Goal: Task Accomplishment & Management: Manage account settings

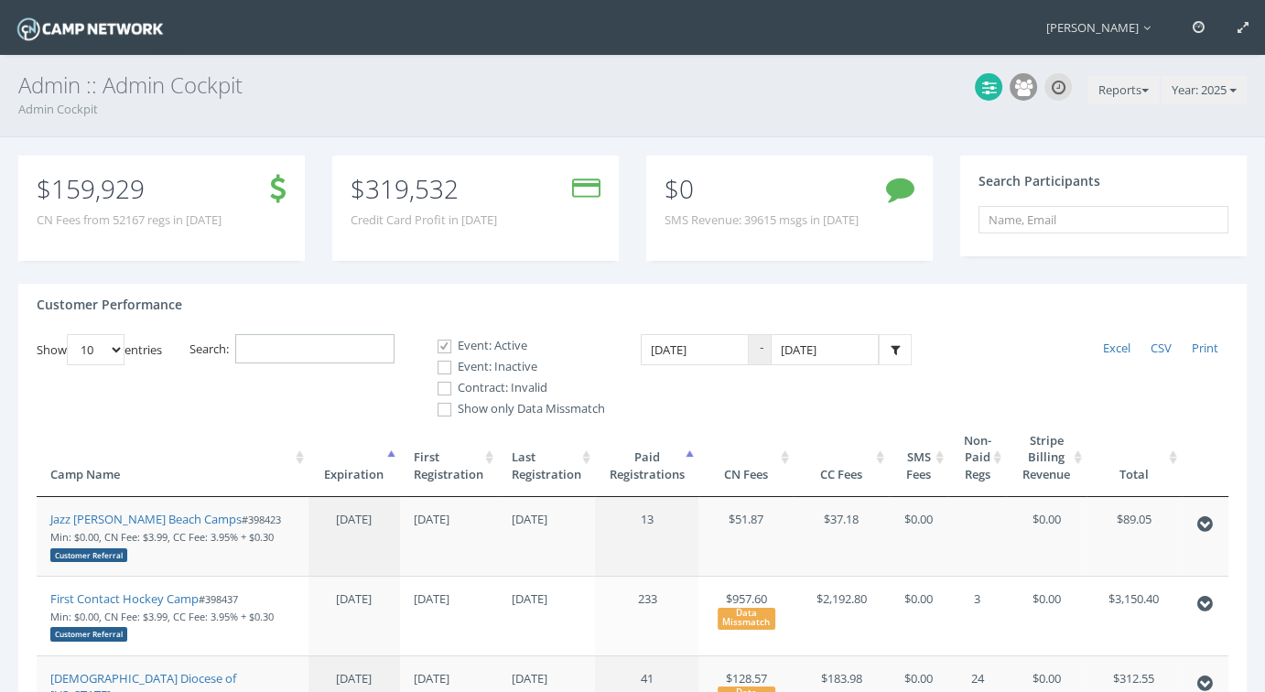
click at [293, 346] on input "Search:" at bounding box center [314, 349] width 159 height 30
paste input "96983"
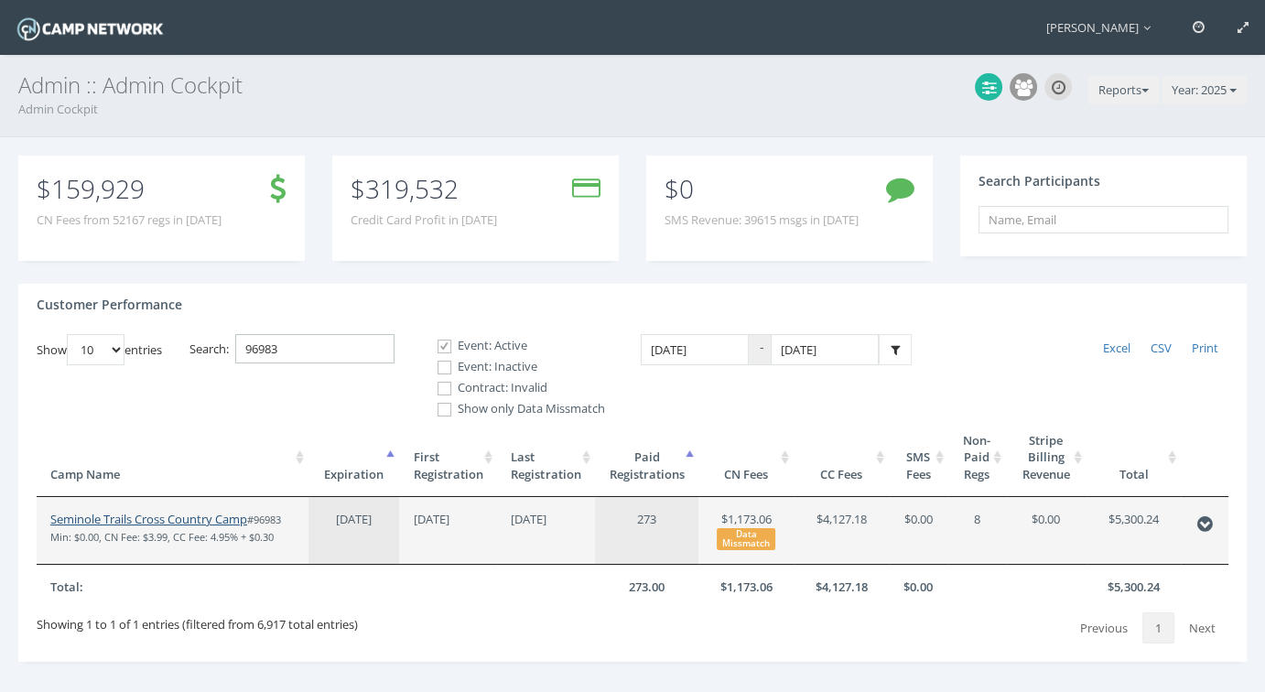
type input "96983"
click at [175, 516] on link "Seminole Trails Cross Country Camp" at bounding box center [148, 519] width 197 height 16
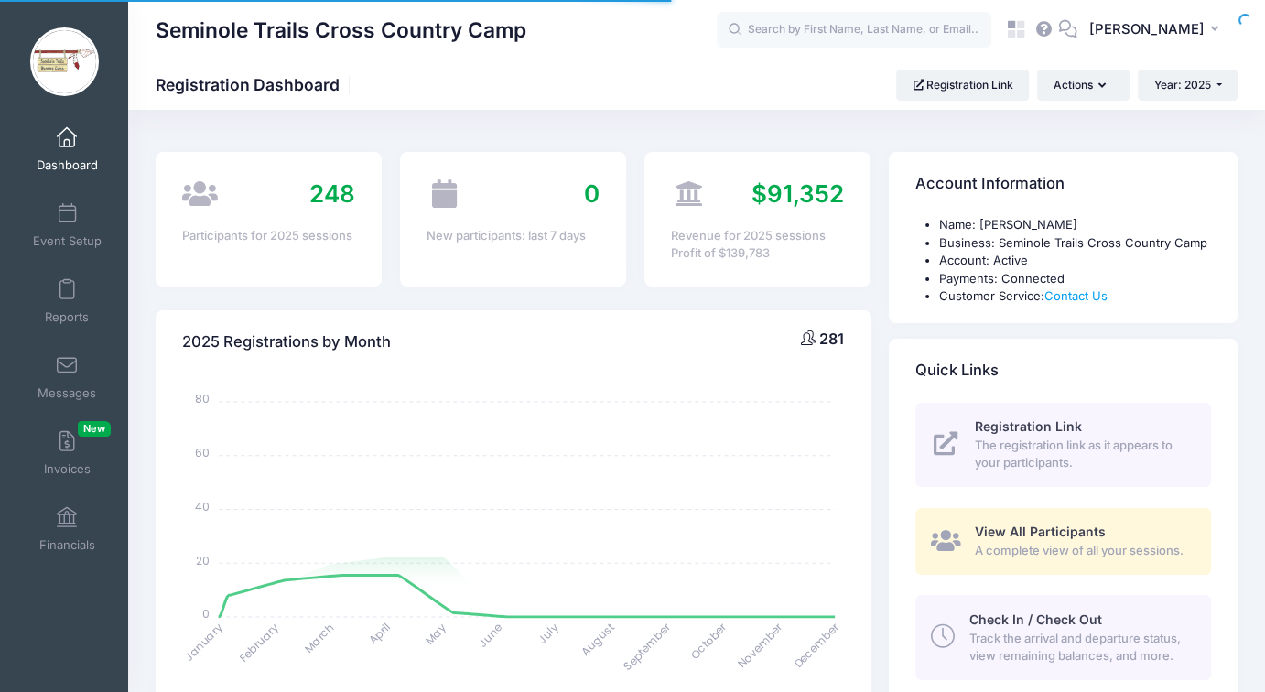
select select
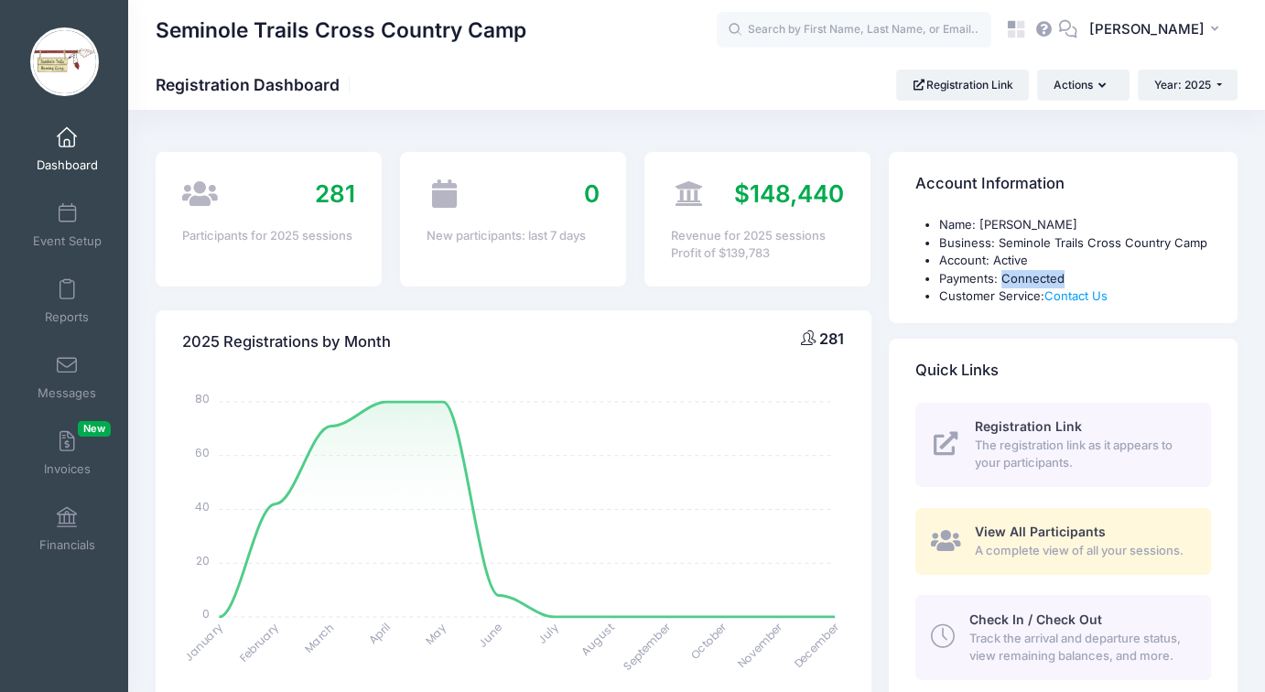
drag, startPoint x: 1004, startPoint y: 275, endPoint x: 1064, endPoint y: 276, distance: 60.4
click at [1064, 276] on li "Payments: Connected" at bounding box center [1075, 279] width 272 height 18
click at [1073, 255] on li "Account: Active" at bounding box center [1075, 261] width 272 height 18
click at [1158, 27] on span "[PERSON_NAME]" at bounding box center [1147, 29] width 115 height 20
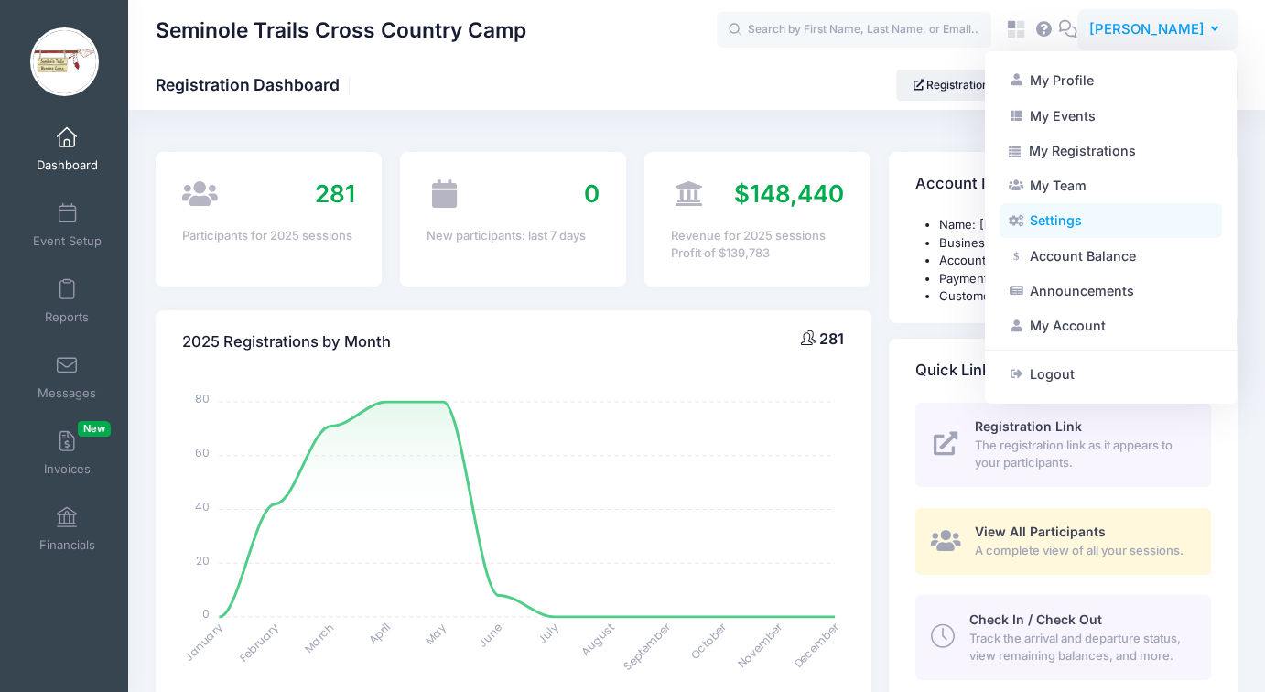
click at [1057, 222] on link "Settings" at bounding box center [1111, 220] width 223 height 35
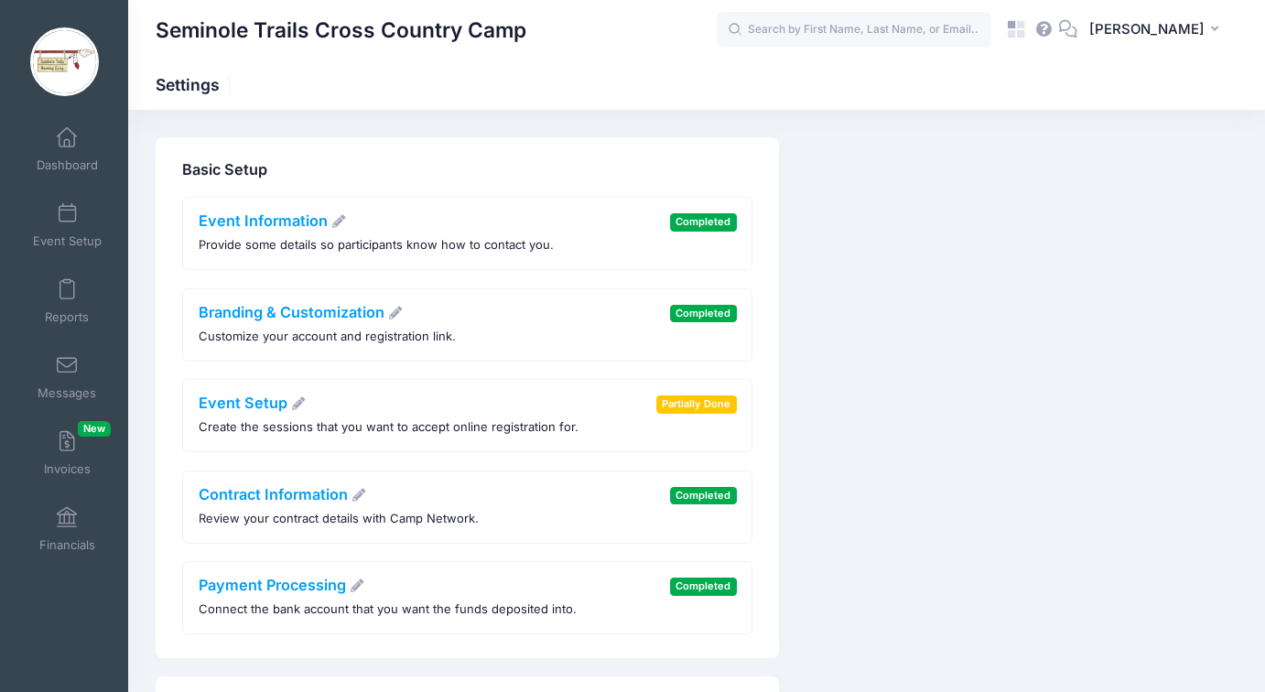
click at [271, 502] on h4 "Contract Information" at bounding box center [339, 495] width 280 height 18
click at [284, 494] on link "Contract Information" at bounding box center [283, 494] width 168 height 18
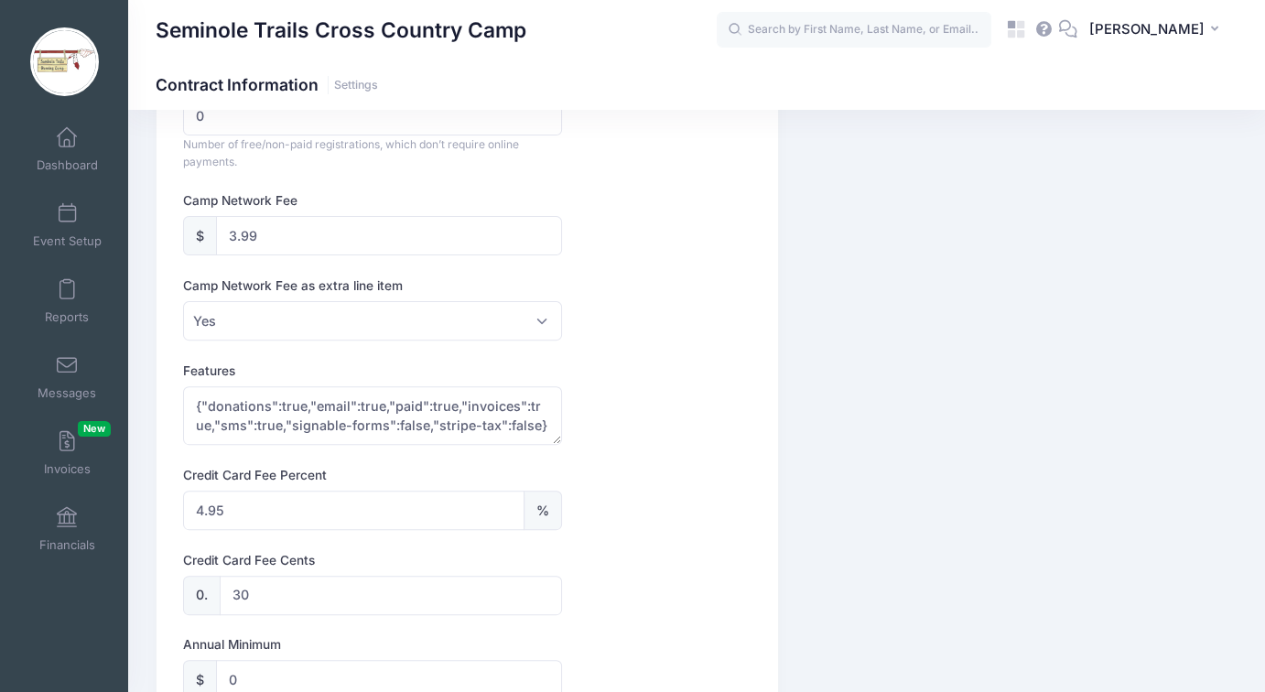
scroll to position [461, 0]
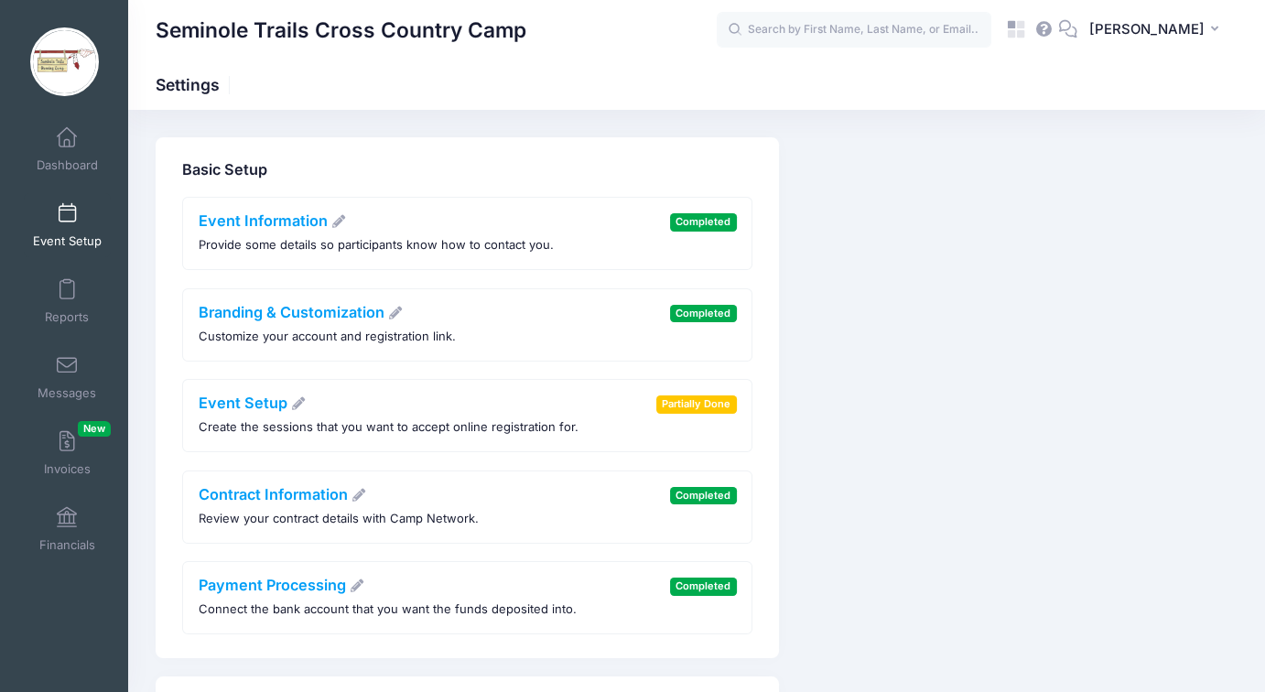
click at [55, 233] on span "Event Setup" at bounding box center [67, 241] width 69 height 16
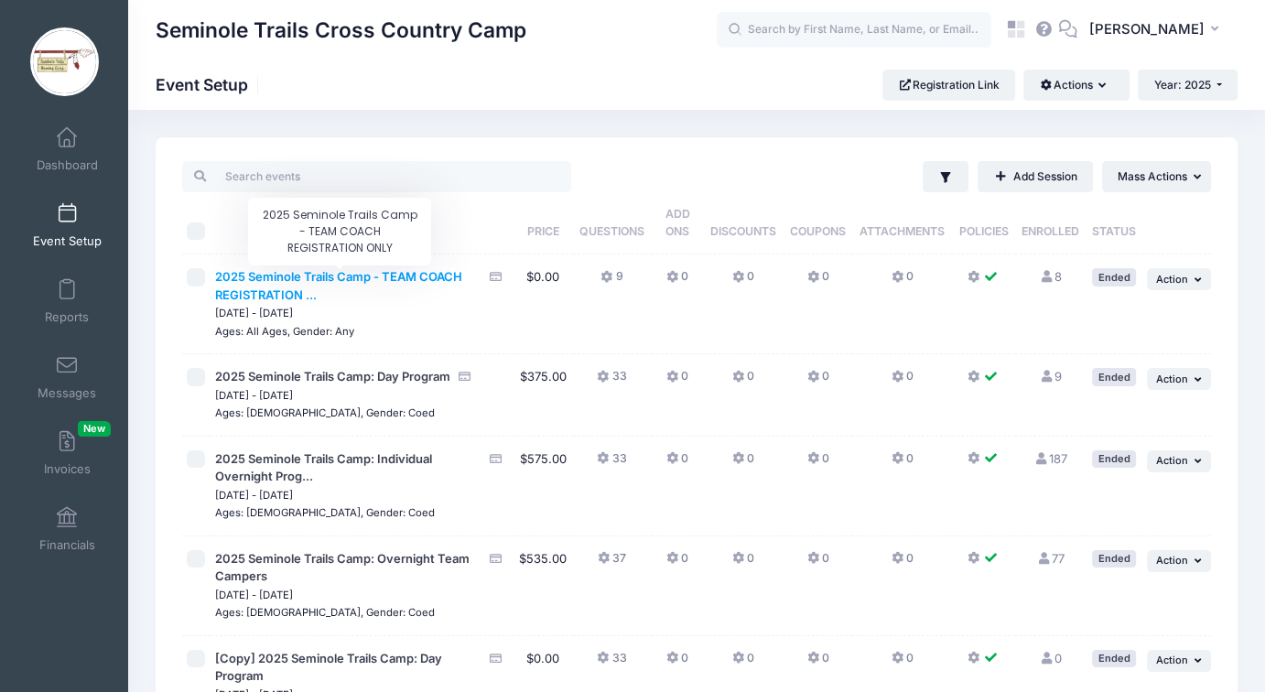
click at [302, 270] on span "2025 Seminole Trails Camp - TEAM COACH REGISTRATION ..." at bounding box center [338, 285] width 247 height 33
click at [403, 276] on span "2025 Seminole Trails Camp - TEAM COACH REGISTRATION ..." at bounding box center [338, 285] width 247 height 33
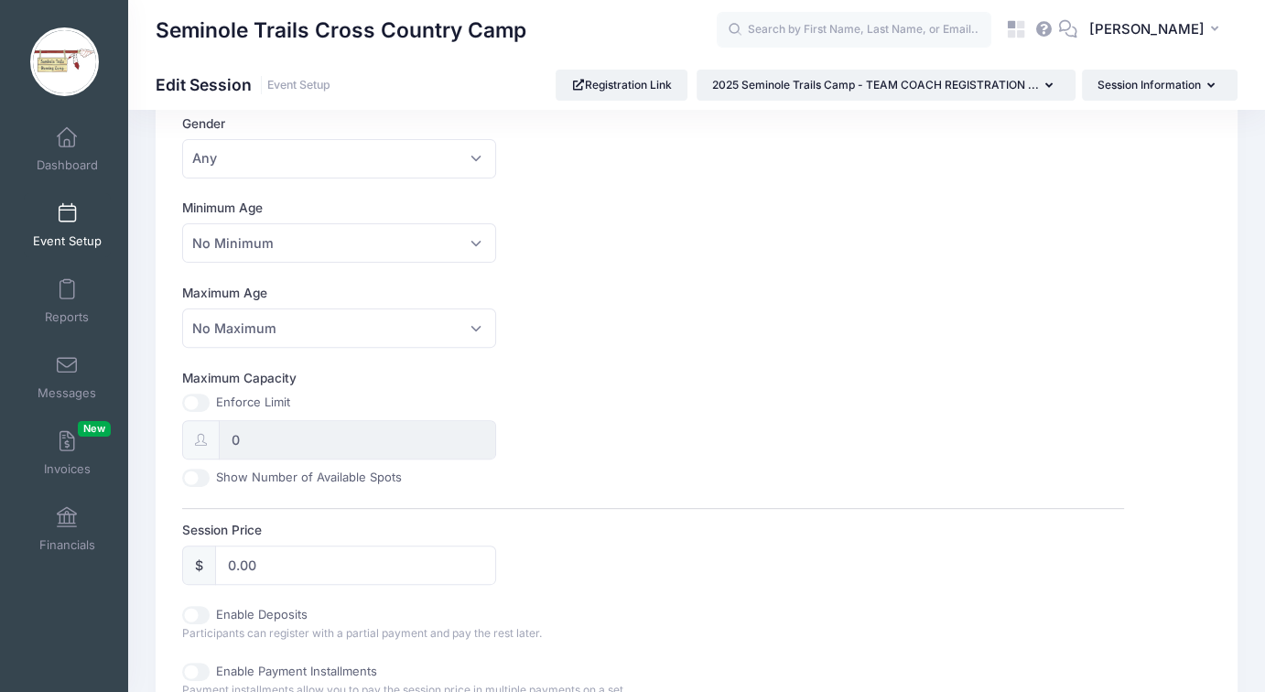
scroll to position [641, 0]
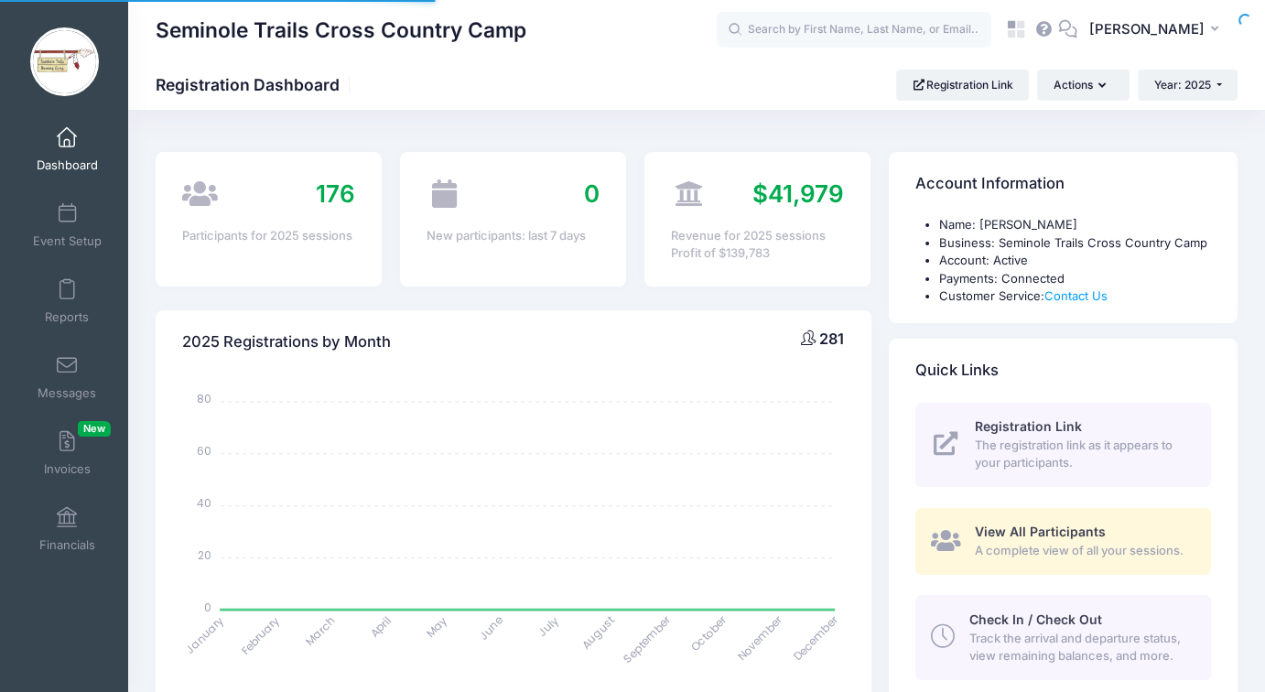
select select
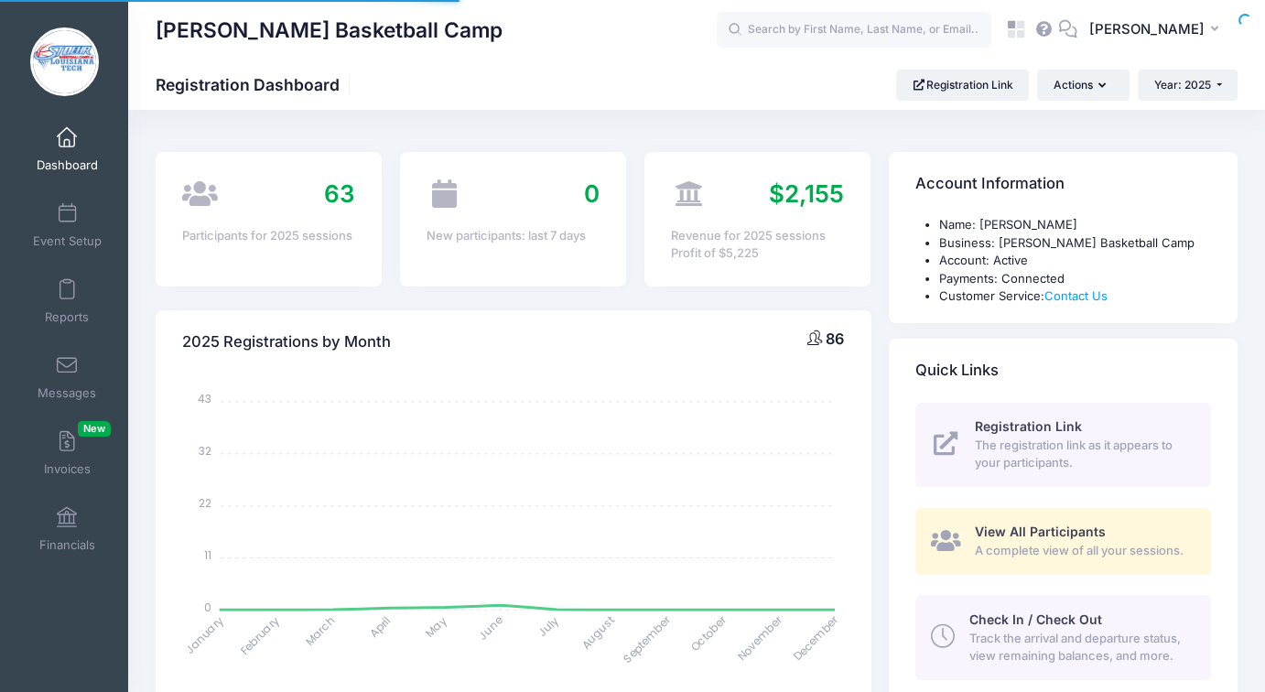
select select
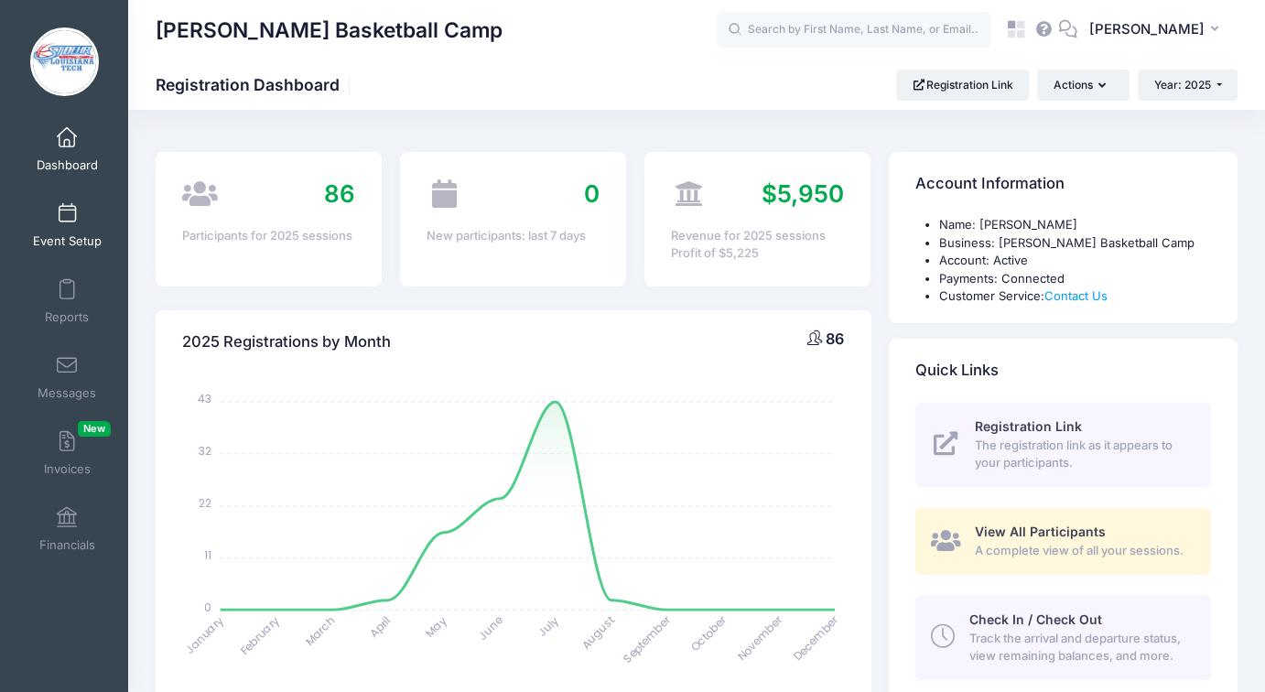
click at [60, 226] on link "Event Setup" at bounding box center [67, 225] width 87 height 64
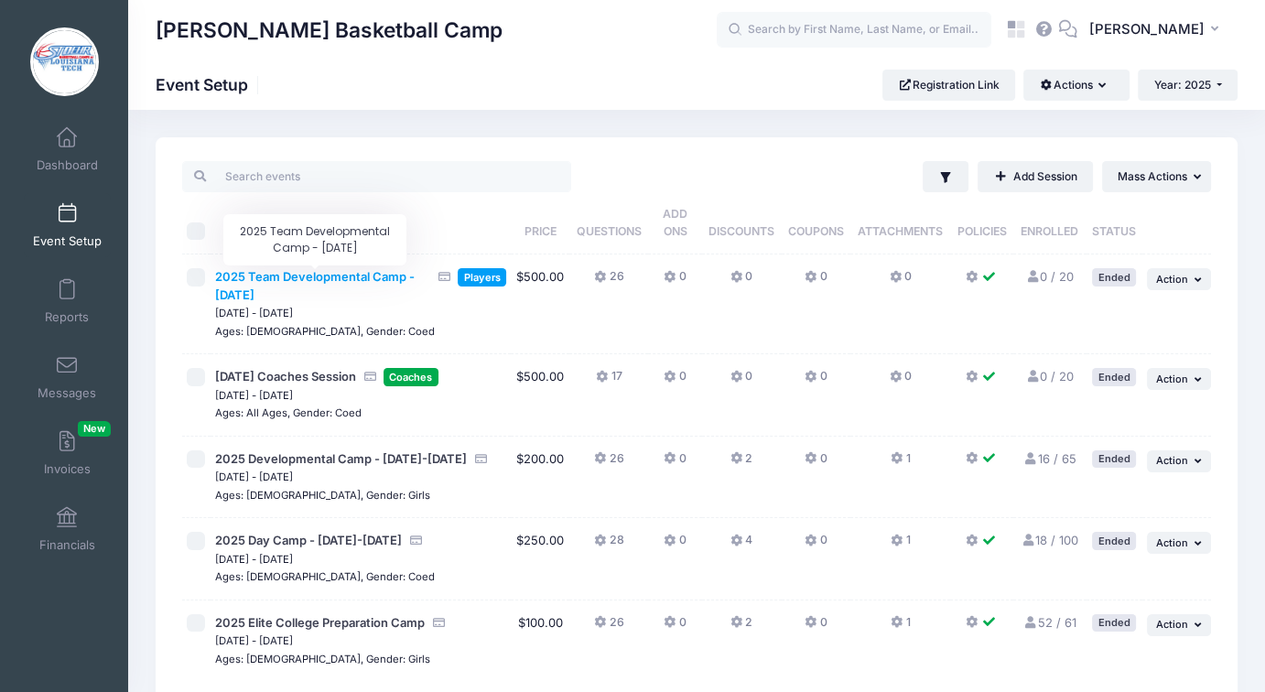
click at [300, 278] on span "2025 Team Developmental Camp - [DATE]" at bounding box center [315, 285] width 200 height 33
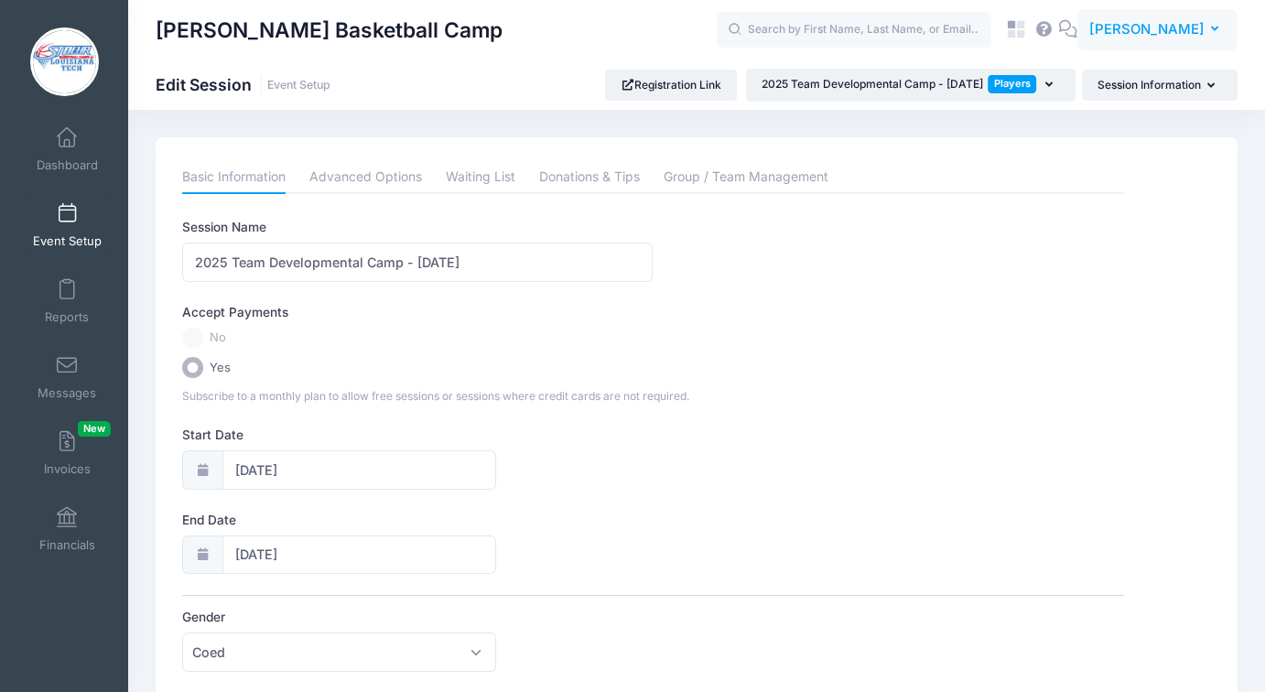
click at [1150, 27] on span "[PERSON_NAME]" at bounding box center [1147, 29] width 115 height 20
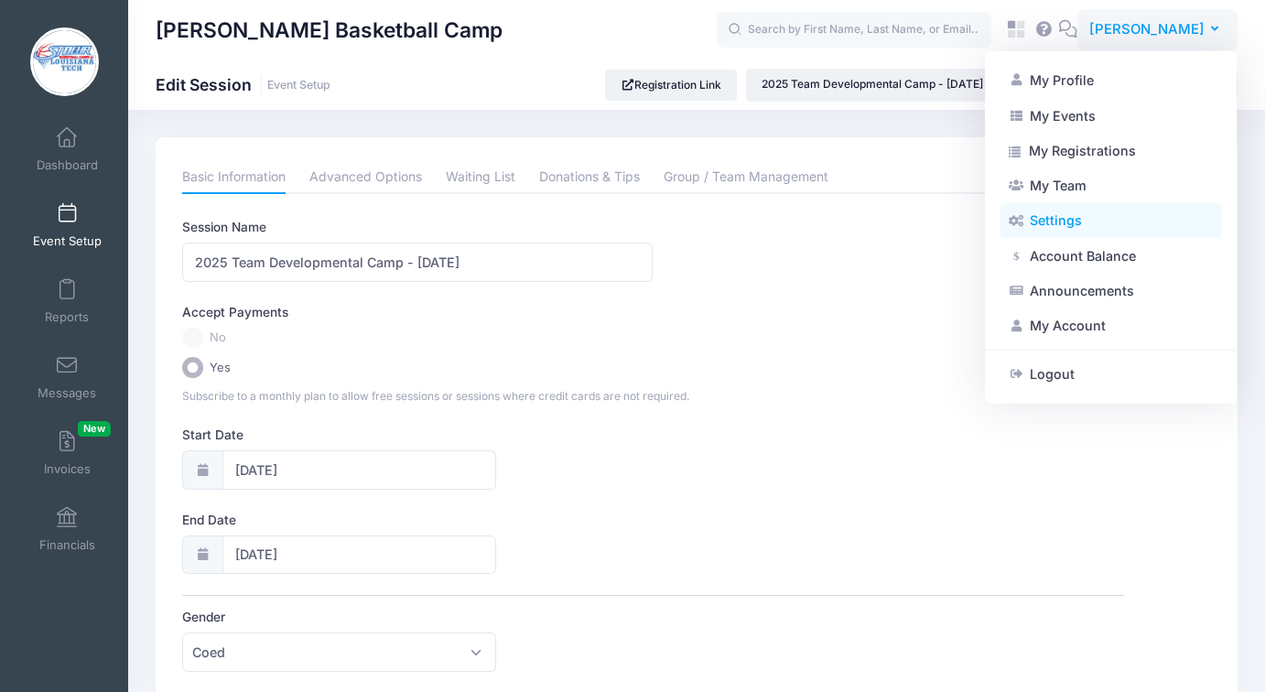
click at [1067, 226] on link "Settings" at bounding box center [1111, 220] width 223 height 35
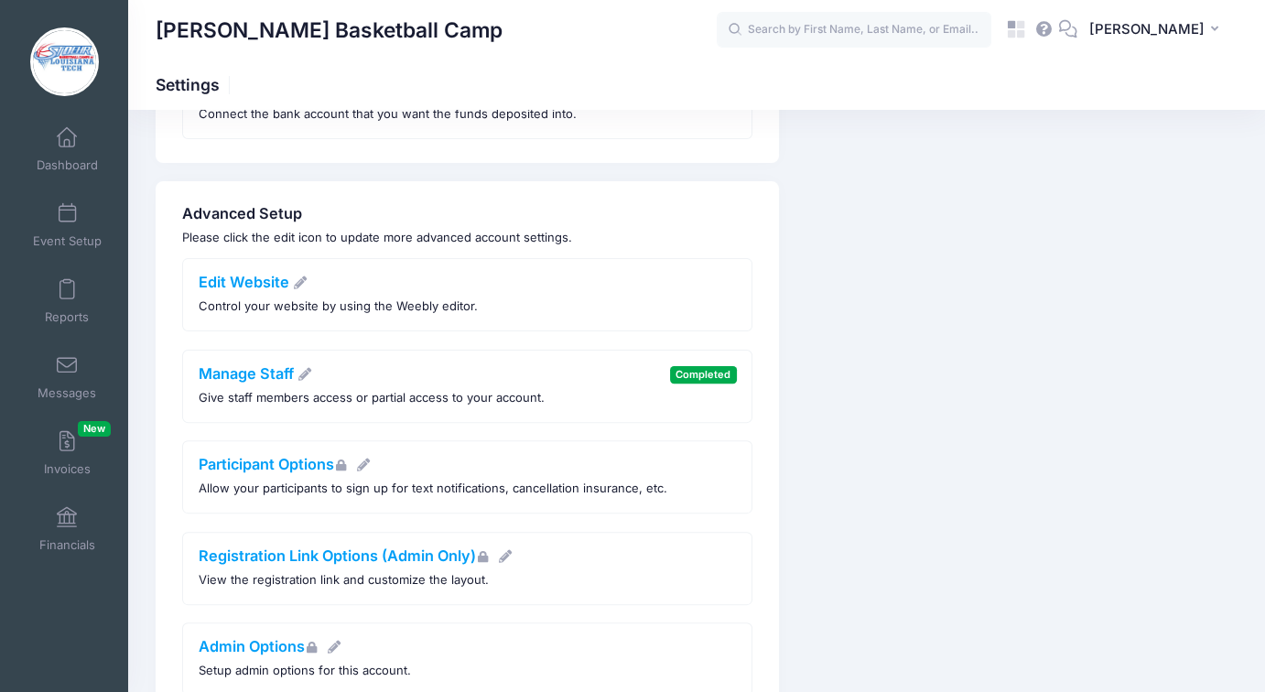
scroll to position [587, 0]
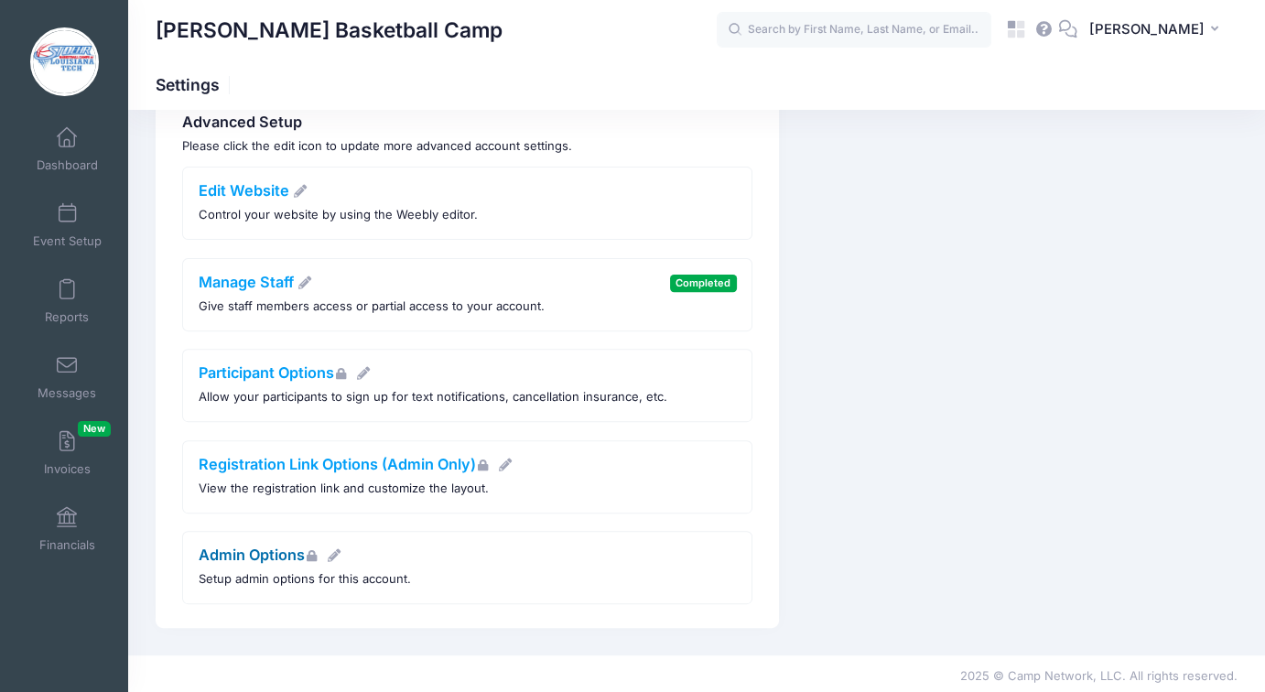
click at [249, 550] on link "Admin Options" at bounding box center [271, 555] width 144 height 18
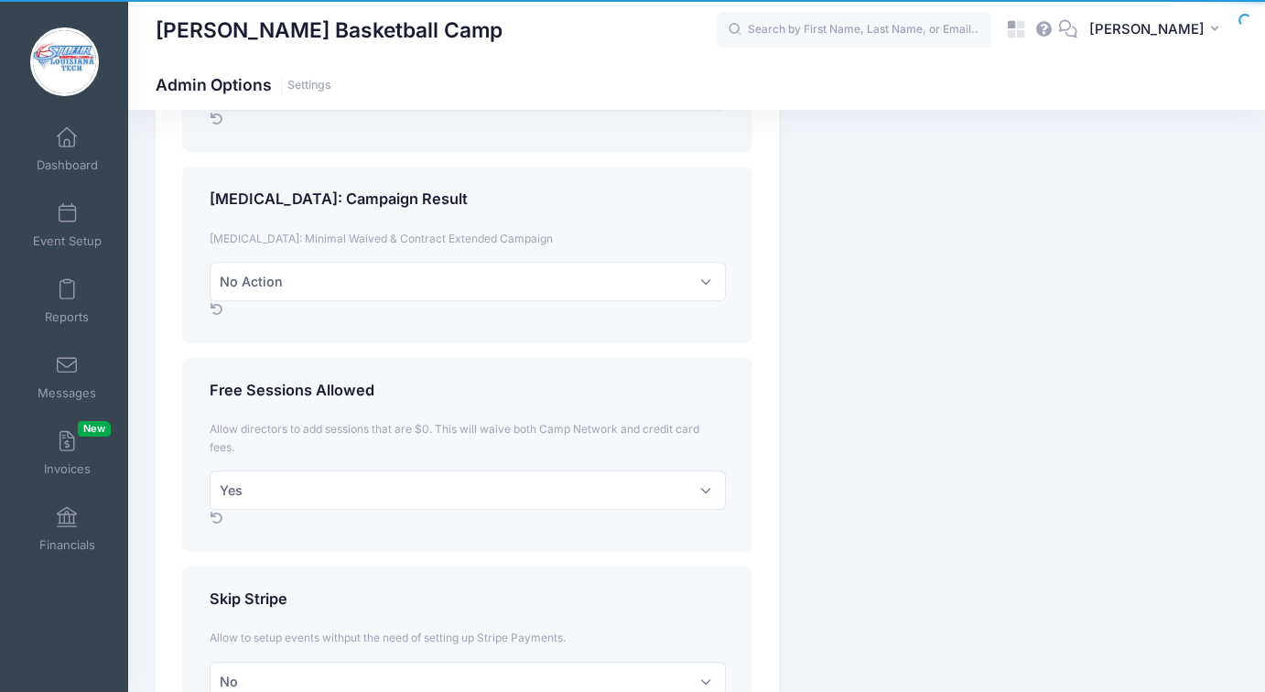
scroll to position [916, 0]
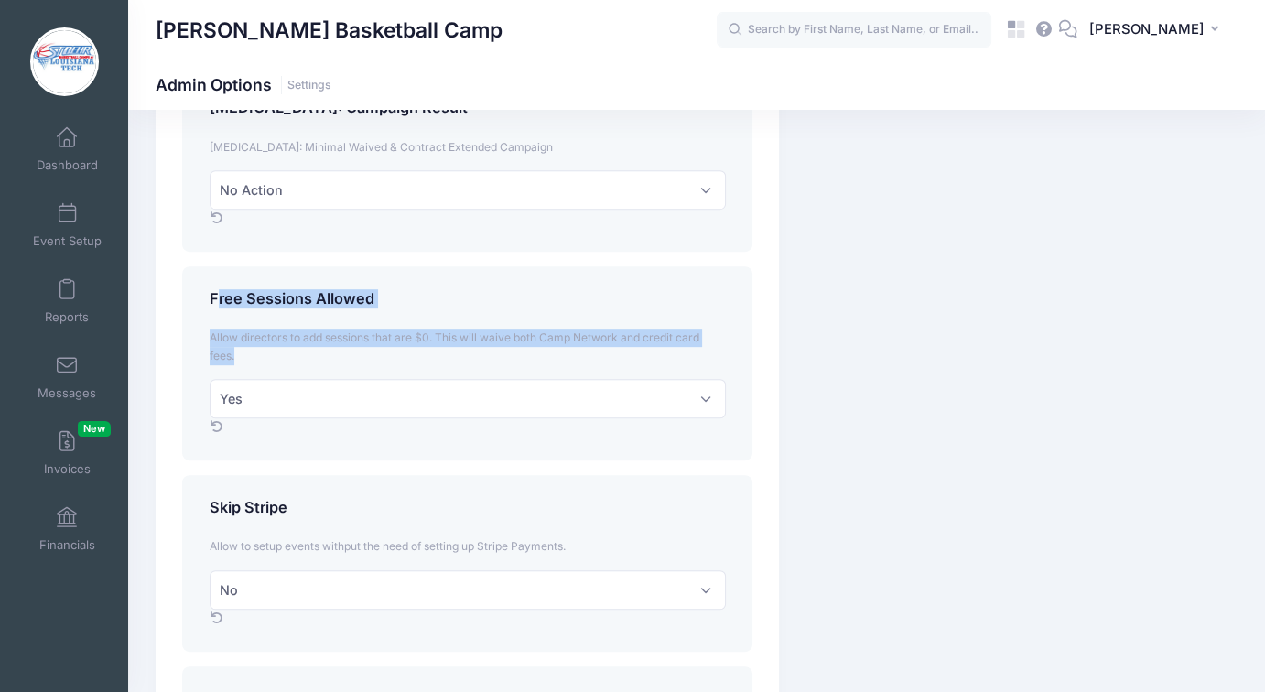
drag, startPoint x: 213, startPoint y: 298, endPoint x: 244, endPoint y: 352, distance: 61.9
click at [244, 352] on div "Free Sessions Allowed Allow directors to add sessions that are $0. This will wa…" at bounding box center [467, 363] width 570 height 194
click at [245, 351] on div "Allow directors to add sessions that are $0. This will waive both Camp Network …" at bounding box center [468, 347] width 535 height 36
drag, startPoint x: 222, startPoint y: 336, endPoint x: 207, endPoint y: 289, distance: 48.9
click at [207, 289] on div "Free Sessions Allowed Allow directors to add sessions that are $0. This will wa…" at bounding box center [467, 363] width 570 height 194
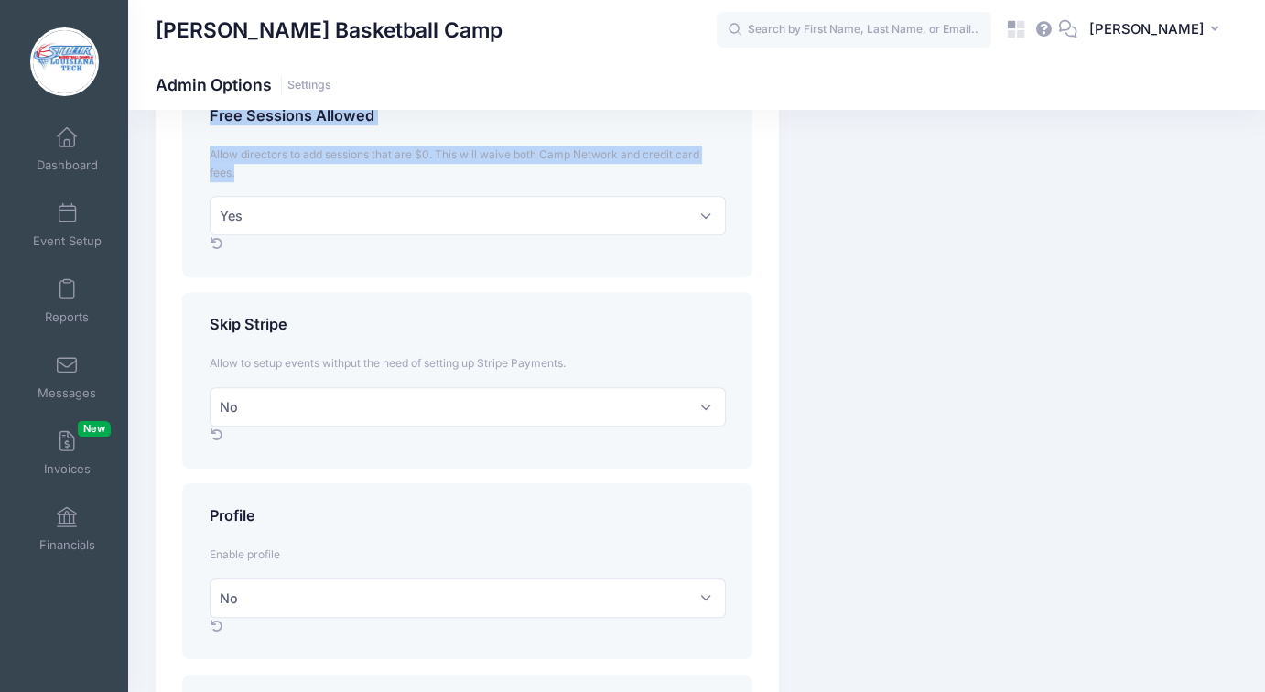
scroll to position [1007, 0]
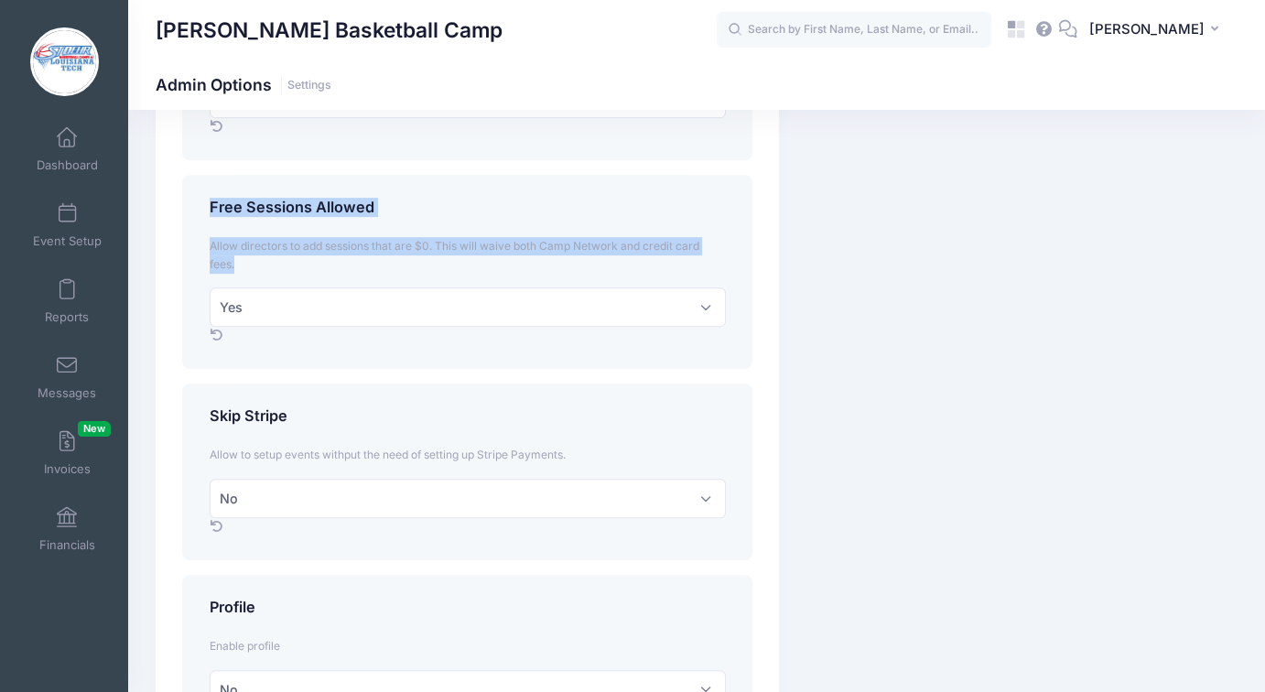
click at [211, 204] on h4 "Free Sessions Allowed" at bounding box center [468, 208] width 516 height 18
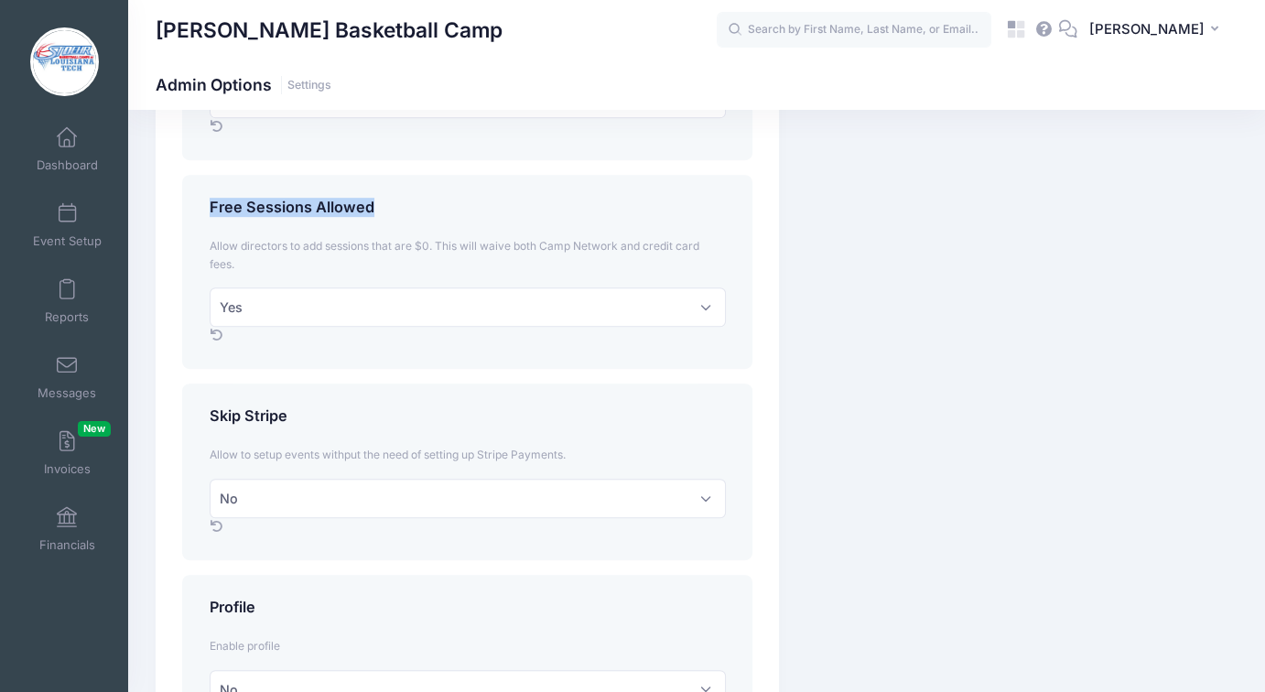
drag, startPoint x: 211, startPoint y: 204, endPoint x: 371, endPoint y: 204, distance: 160.2
click at [371, 204] on h4 "Free Sessions Allowed" at bounding box center [468, 208] width 516 height 18
drag, startPoint x: 371, startPoint y: 204, endPoint x: 202, endPoint y: 207, distance: 168.5
click at [202, 207] on div "Free Sessions Allowed" at bounding box center [468, 211] width 535 height 24
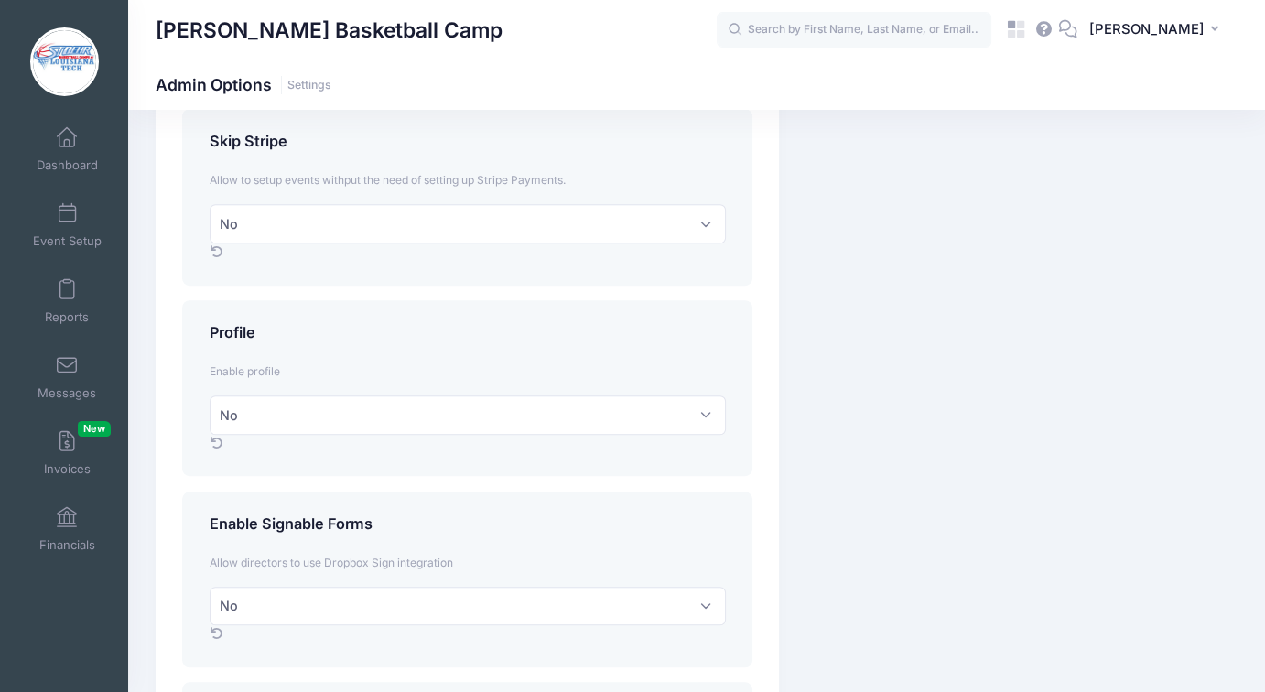
scroll to position [1099, 0]
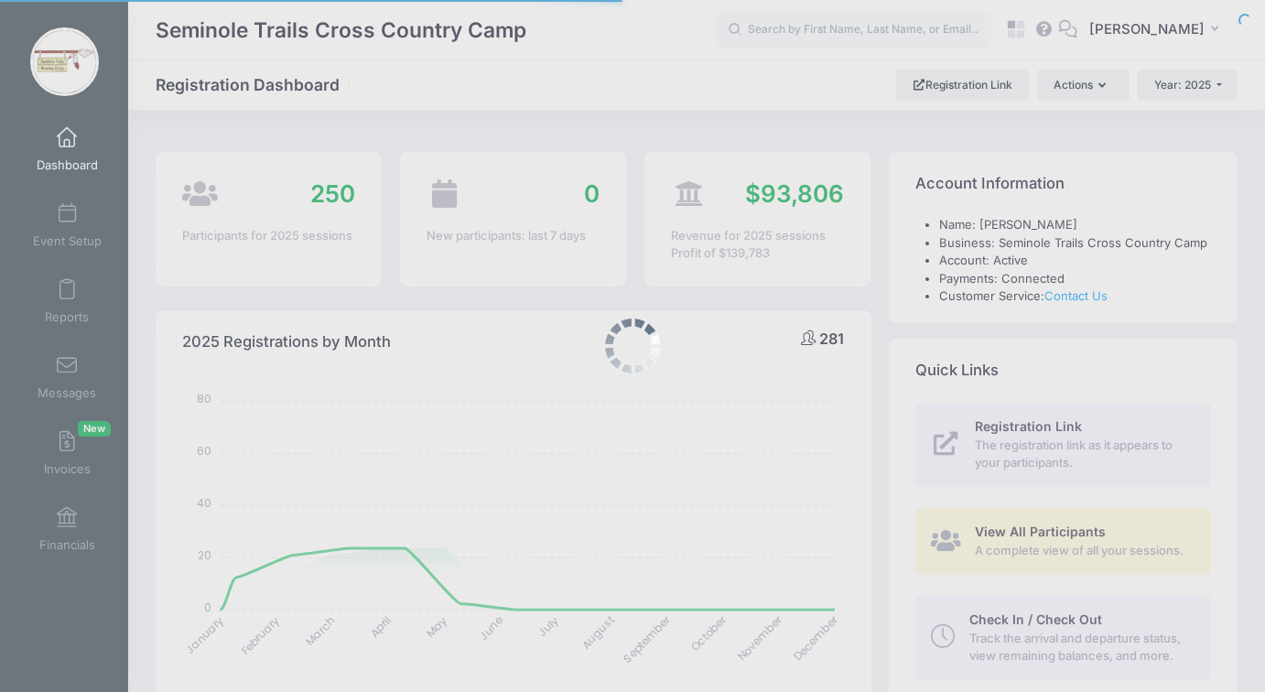
select select
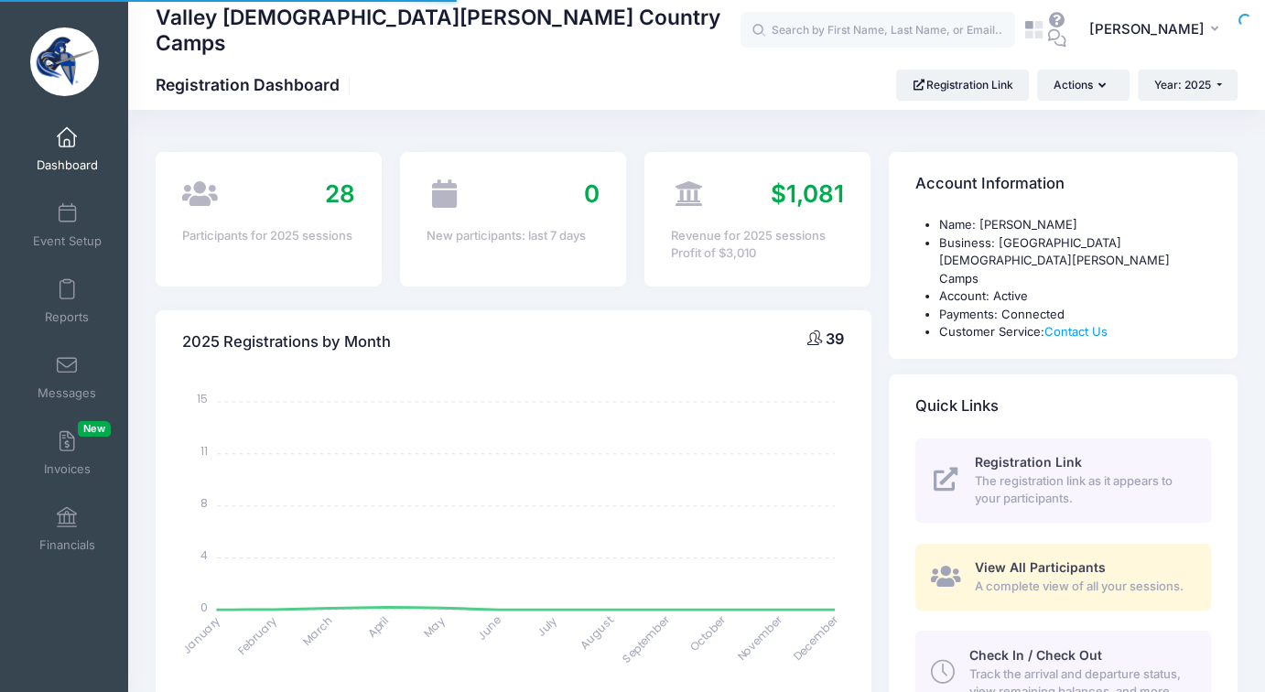
select select
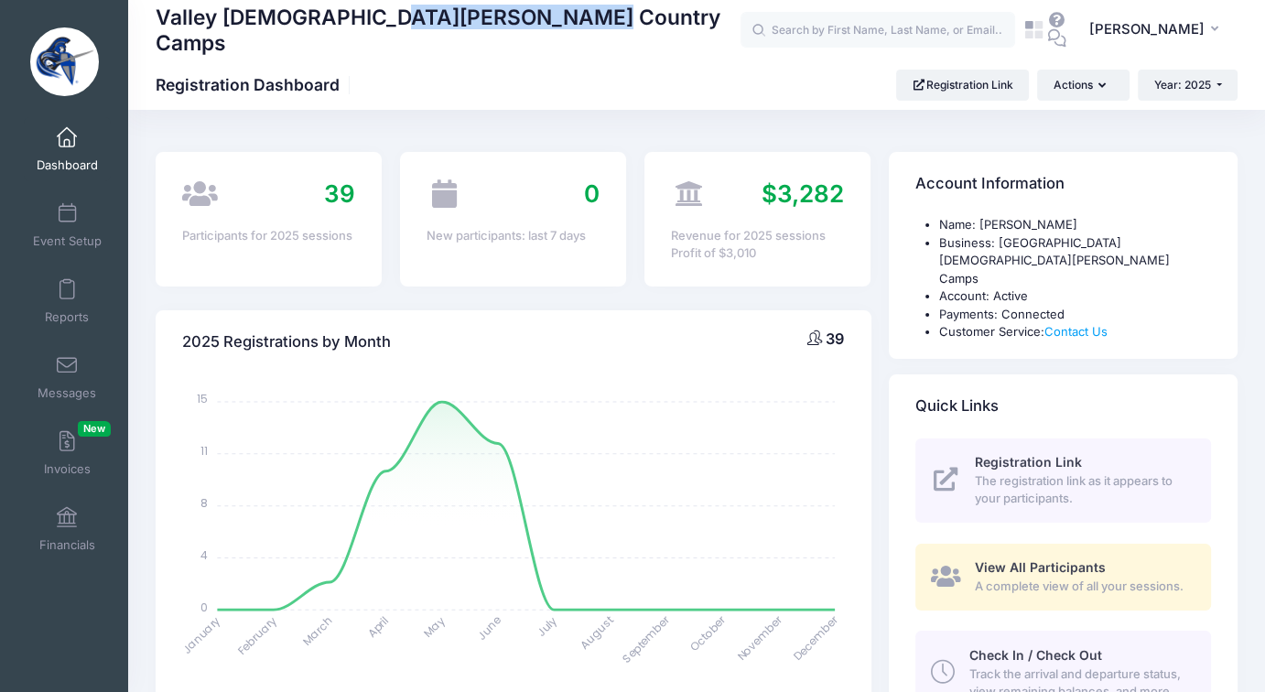
drag, startPoint x: 191, startPoint y: 32, endPoint x: 368, endPoint y: 38, distance: 176.8
click at [368, 38] on h1 "Valley Christian Cross Country Camps" at bounding box center [448, 30] width 585 height 56
click at [444, 38] on h1 "Valley Christian Cross Country Camps" at bounding box center [448, 30] width 585 height 56
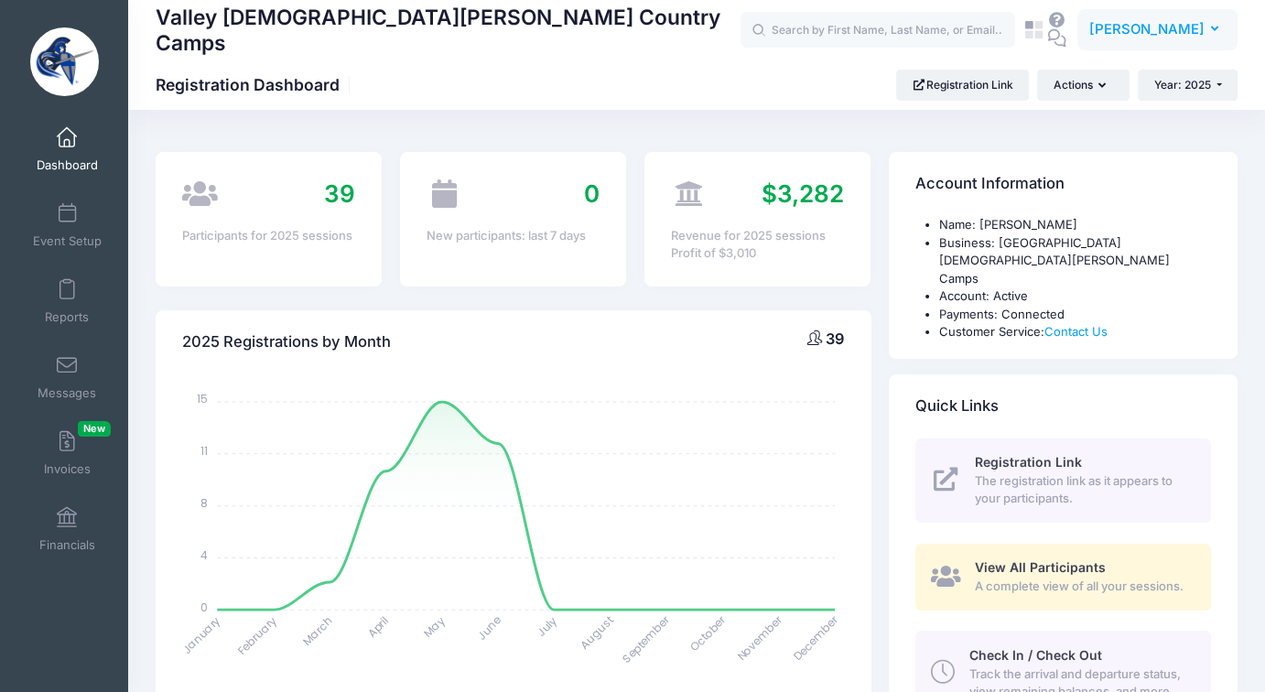
click at [1153, 28] on span "[PERSON_NAME]" at bounding box center [1147, 29] width 115 height 20
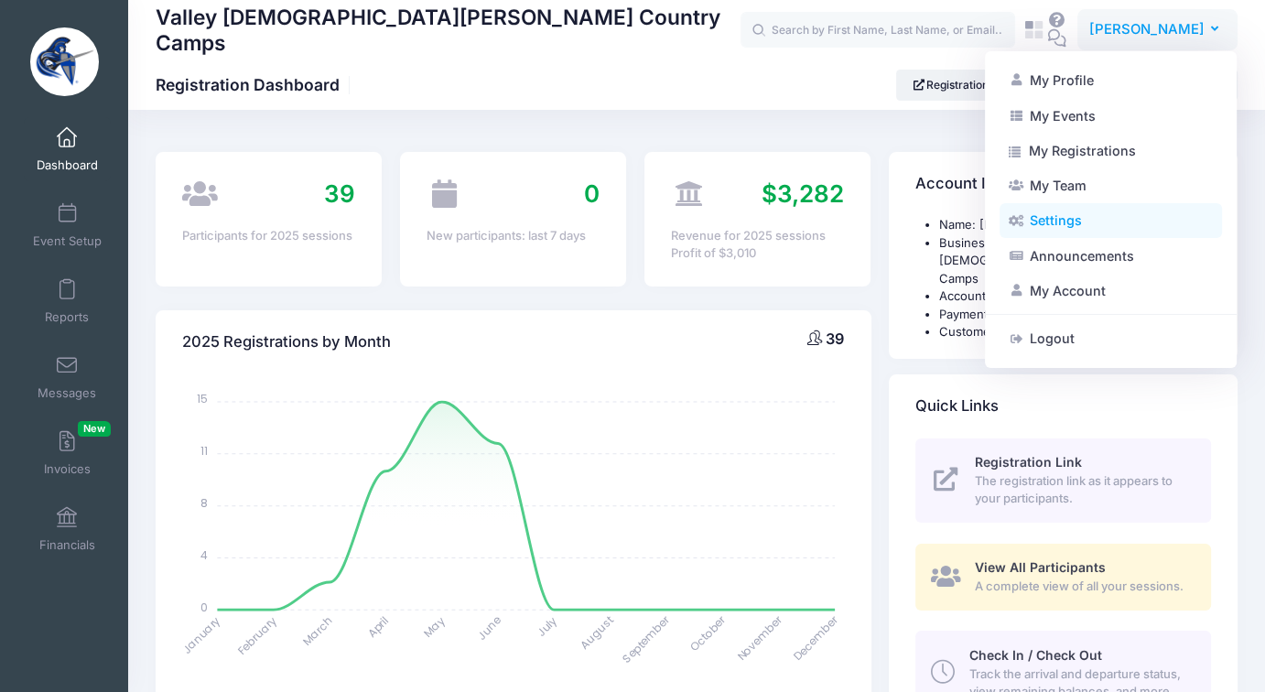
click at [1050, 230] on link "Settings" at bounding box center [1111, 220] width 223 height 35
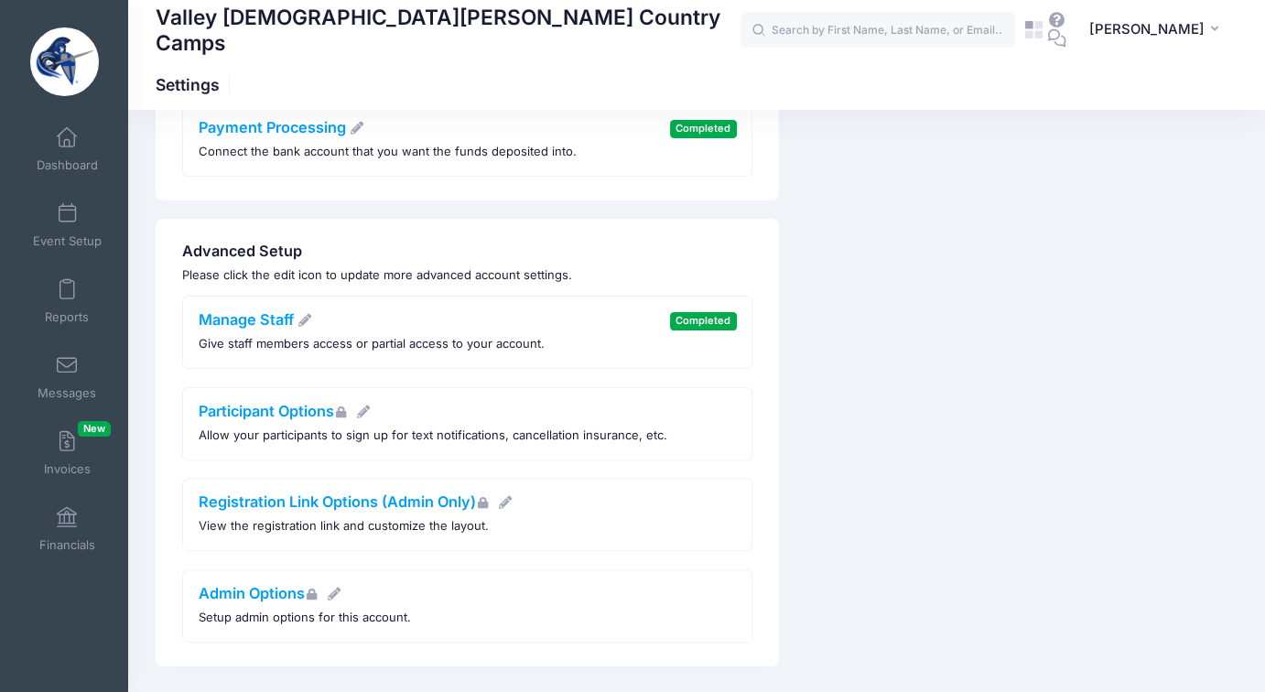
scroll to position [496, 0]
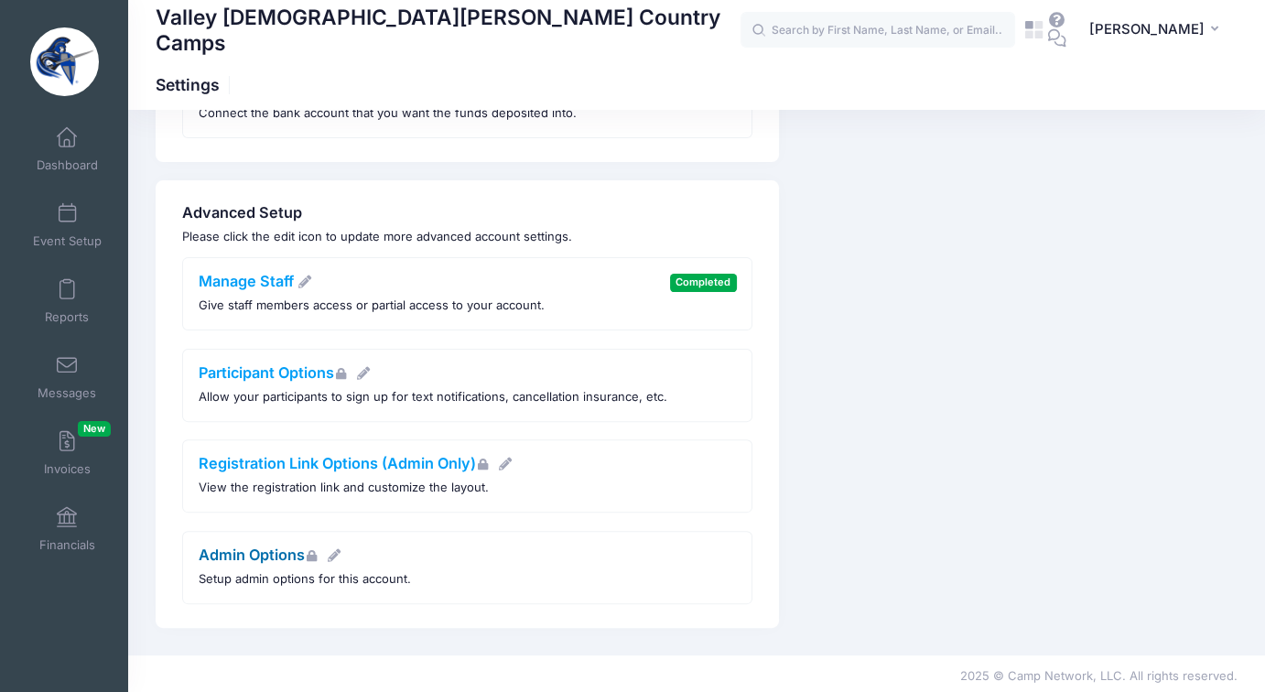
click at [264, 551] on link "Admin Options" at bounding box center [271, 555] width 144 height 18
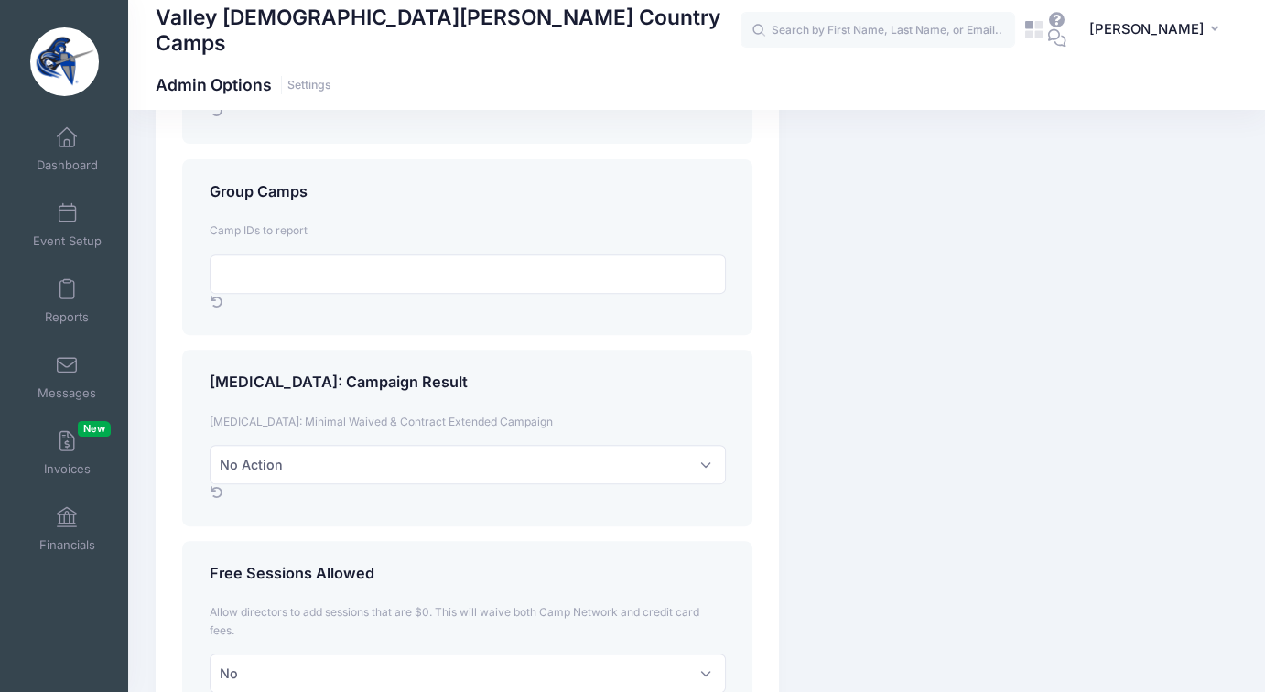
scroll to position [1190, 0]
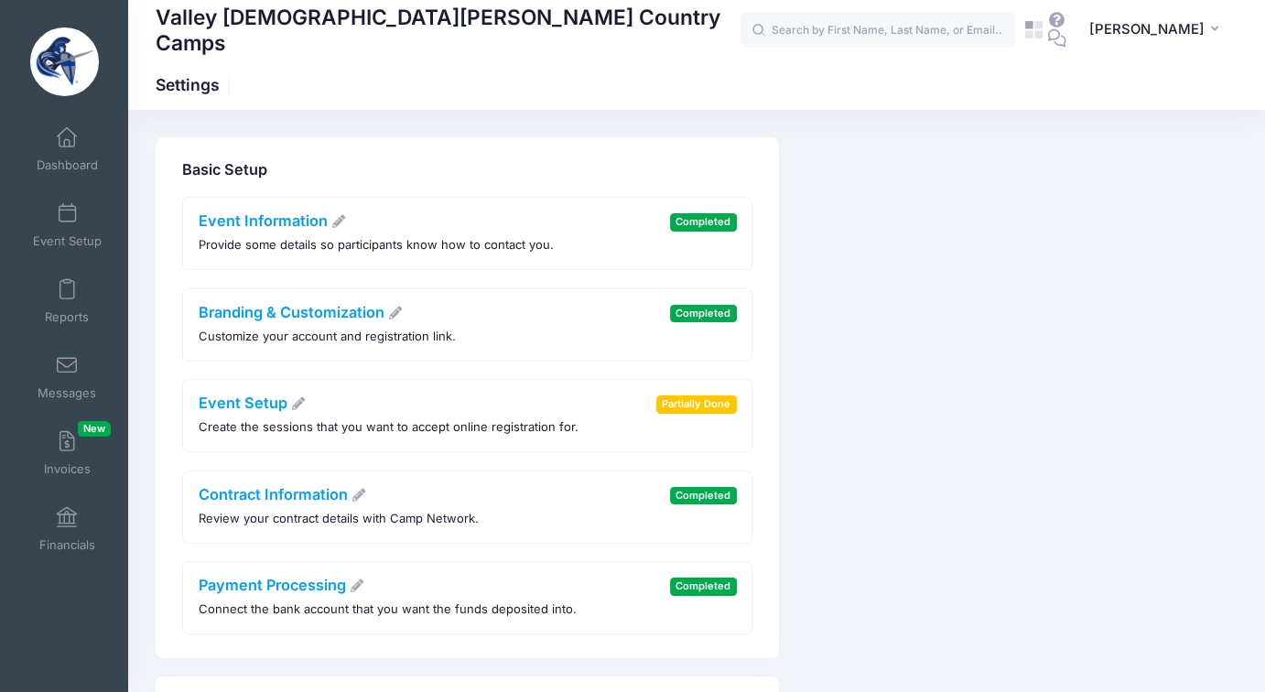
scroll to position [92, 0]
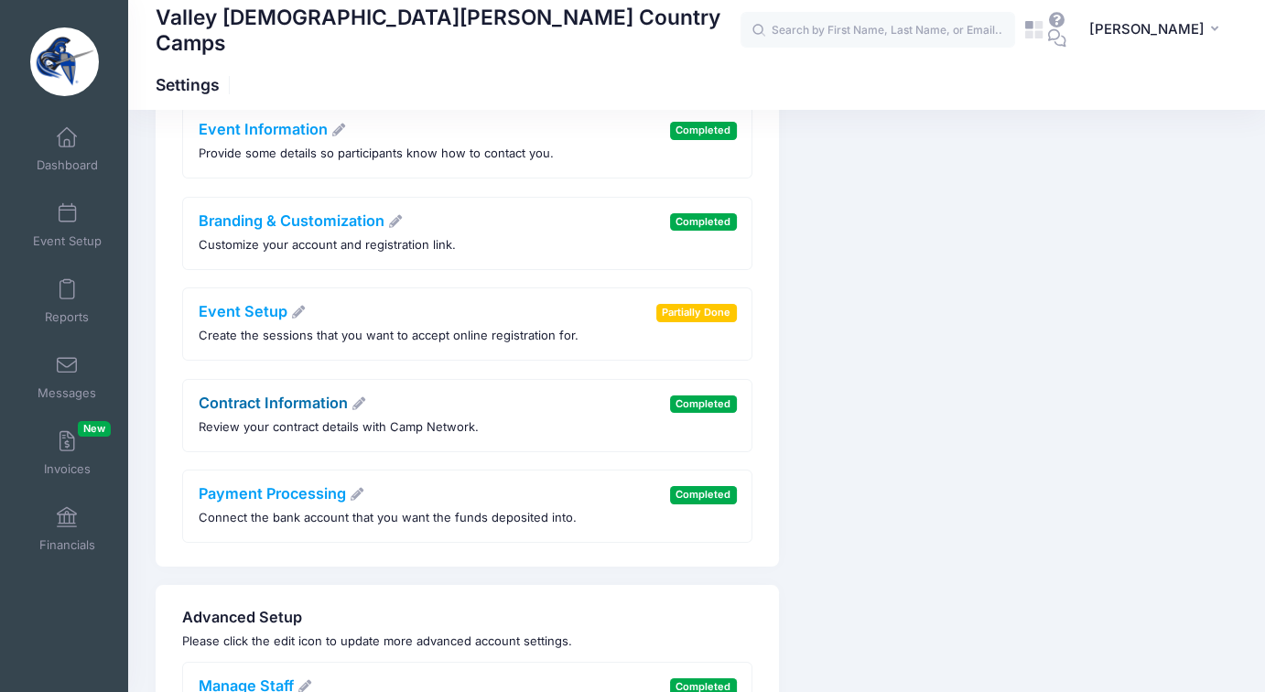
click at [283, 397] on link "Contract Information" at bounding box center [283, 403] width 168 height 18
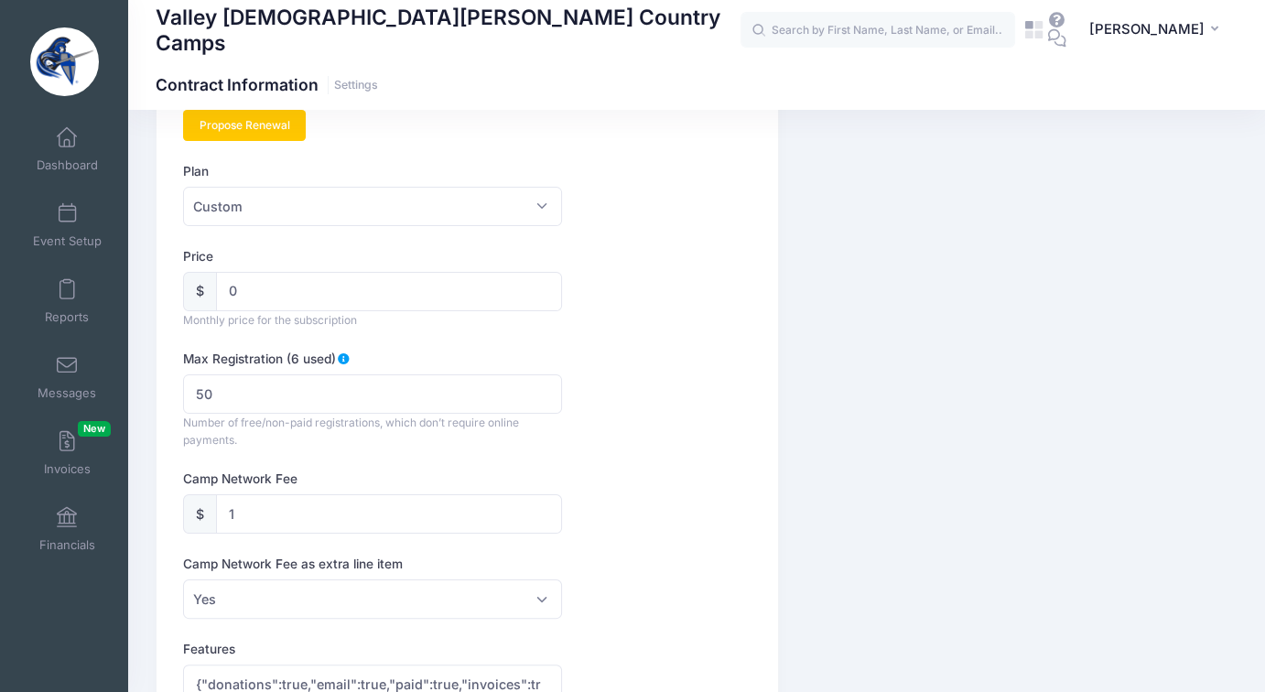
scroll to position [366, 0]
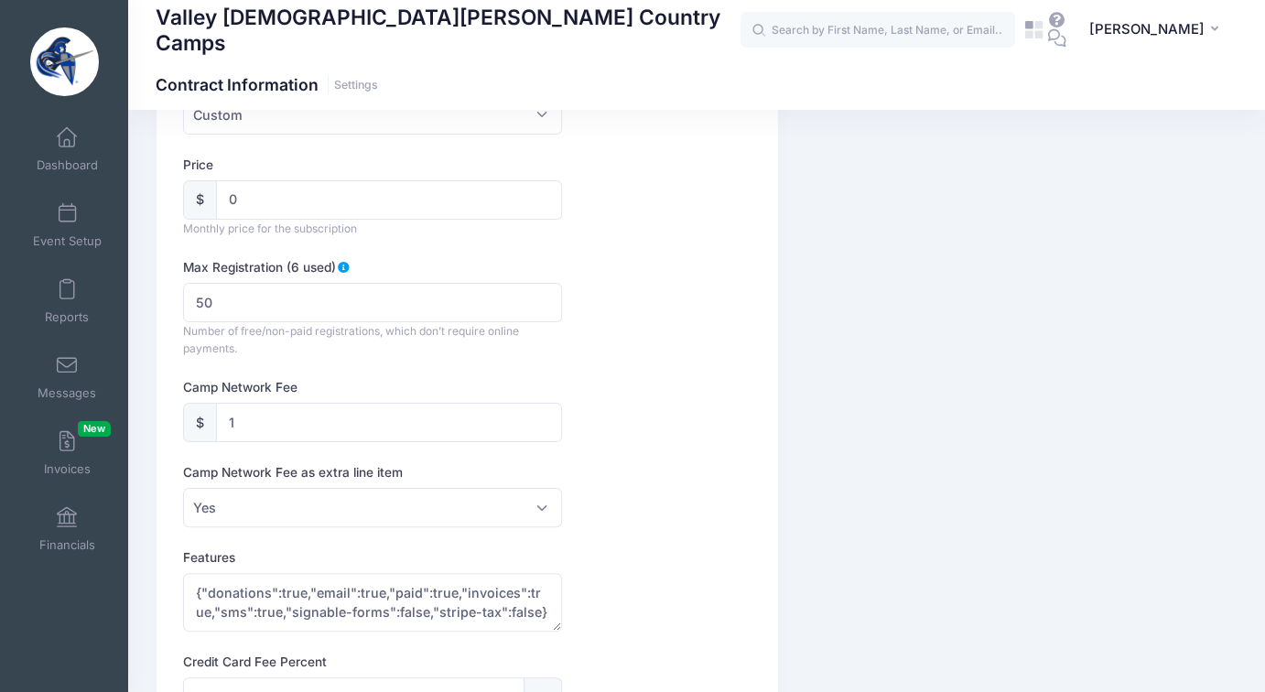
drag, startPoint x: 290, startPoint y: 263, endPoint x: 327, endPoint y: 264, distance: 36.6
click at [327, 264] on label "Max Registration (6 used)" at bounding box center [267, 267] width 168 height 18
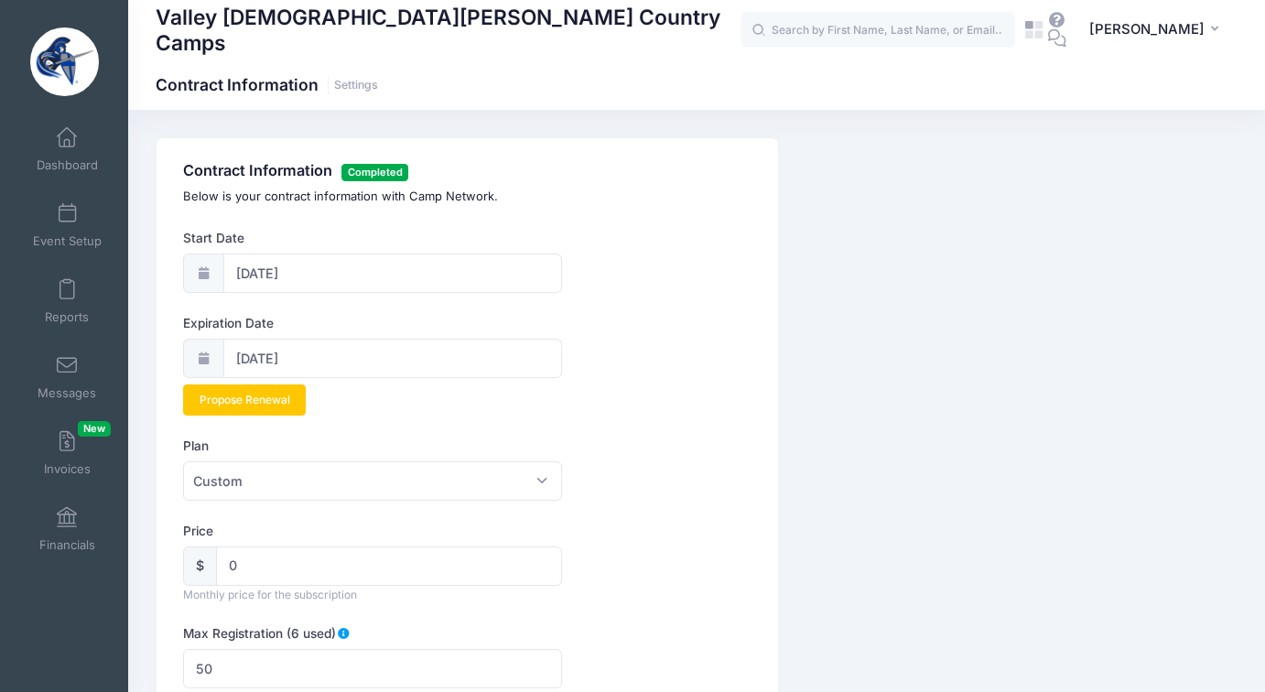
scroll to position [92, 0]
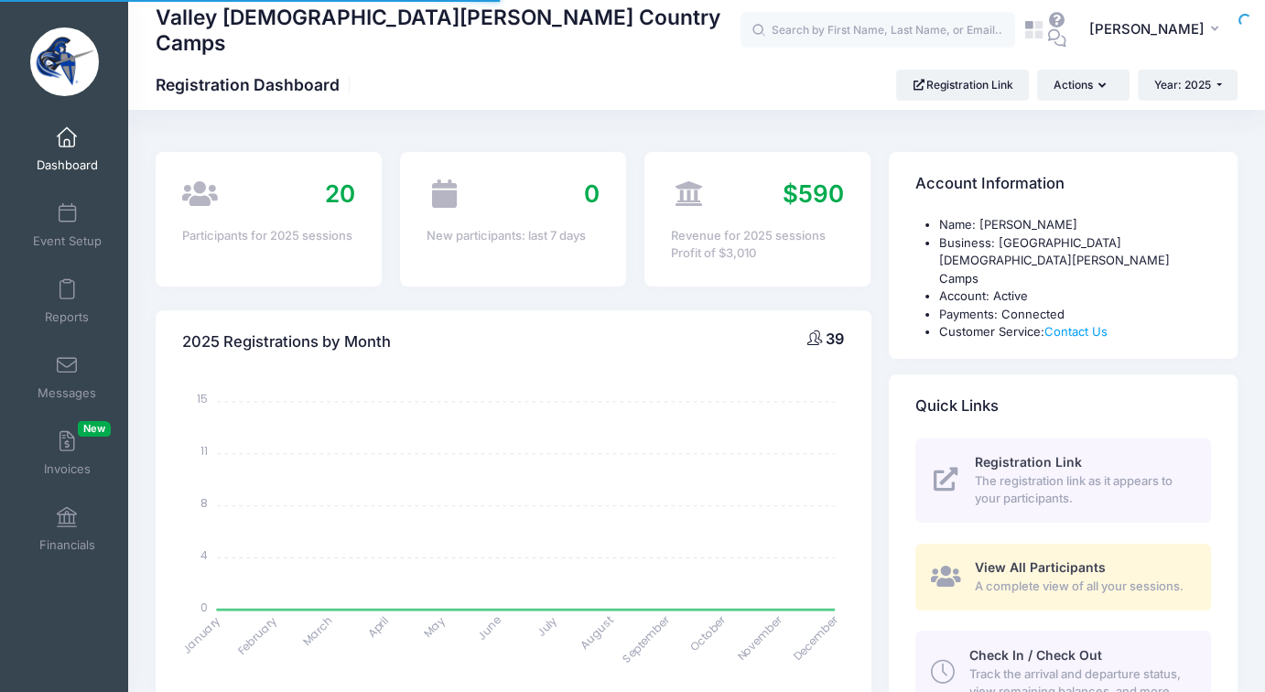
select select
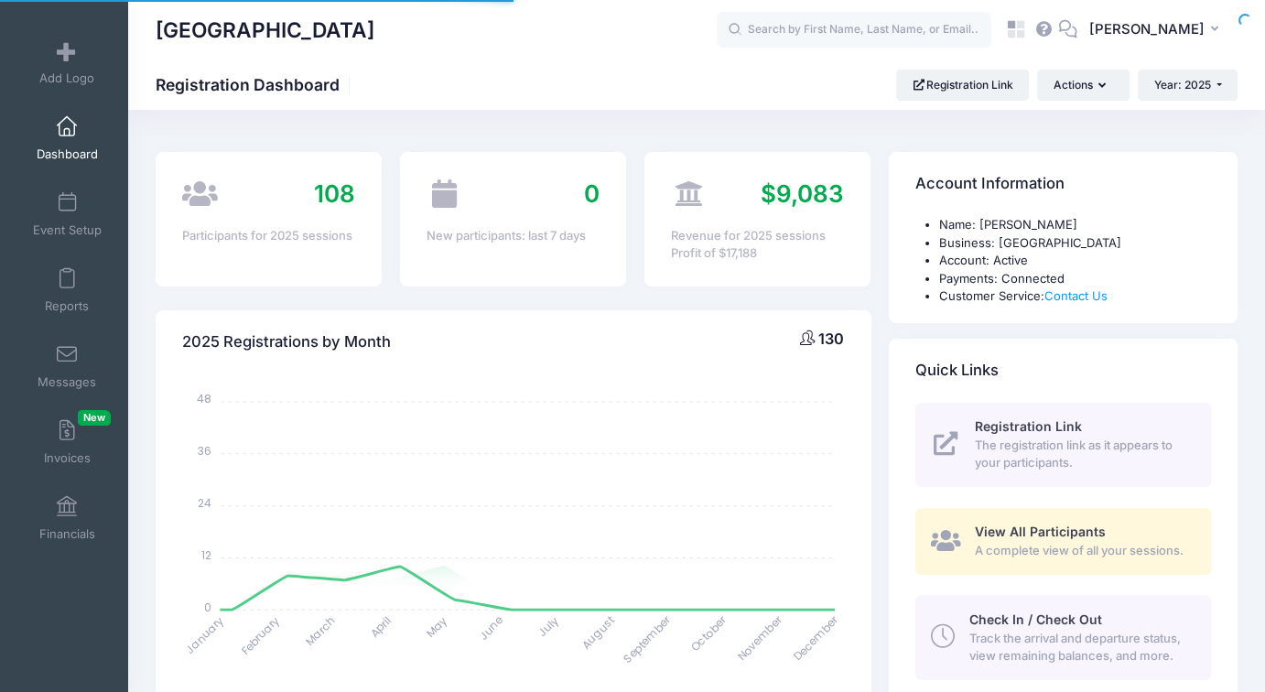
select select
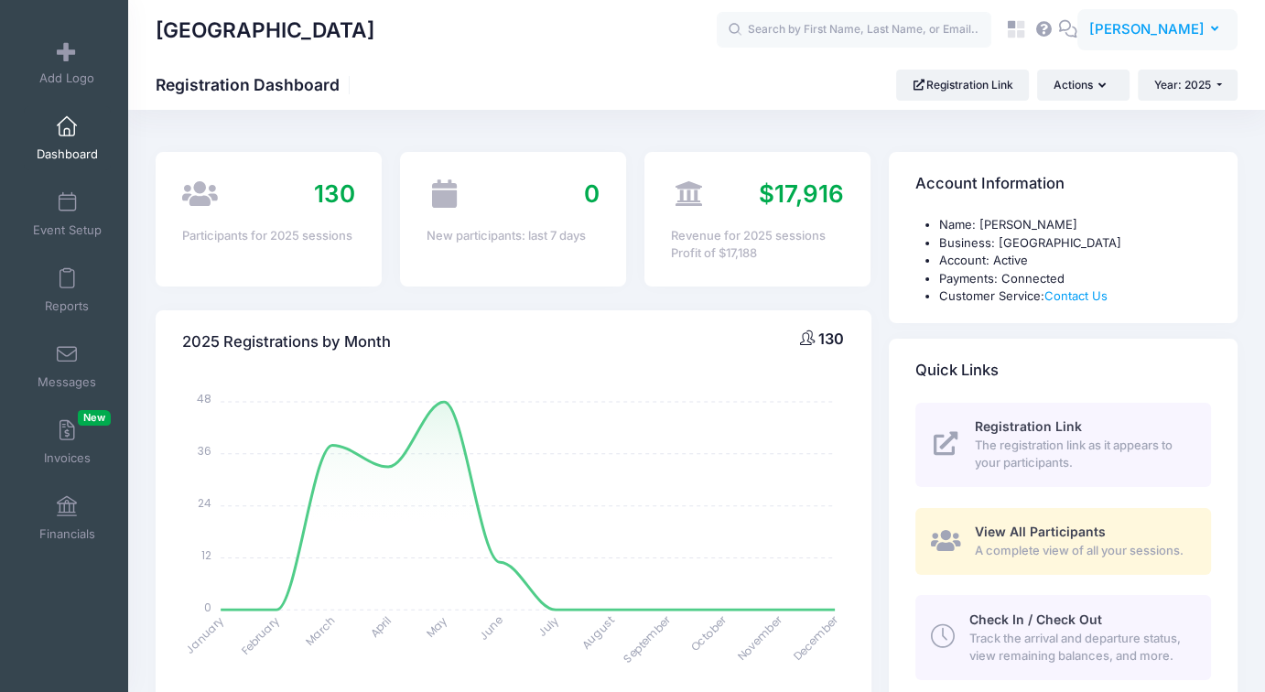
click at [1142, 36] on span "[PERSON_NAME]" at bounding box center [1147, 29] width 115 height 20
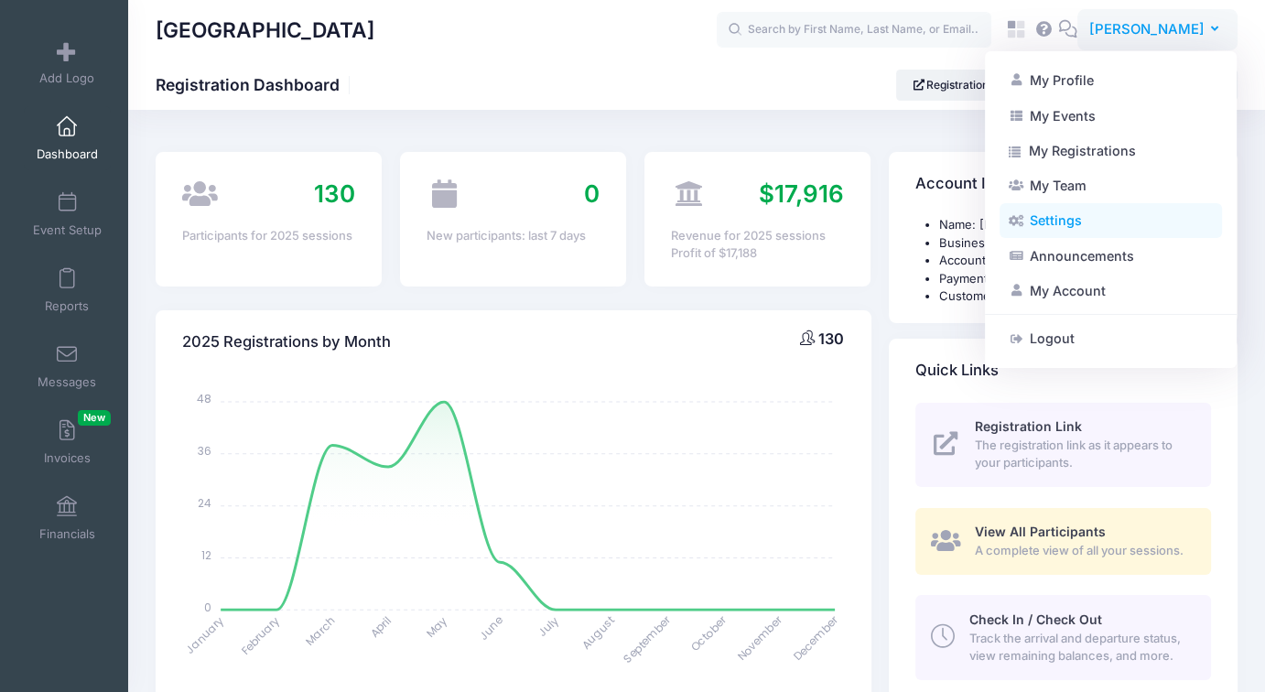
click at [1046, 226] on link "Settings" at bounding box center [1111, 220] width 223 height 35
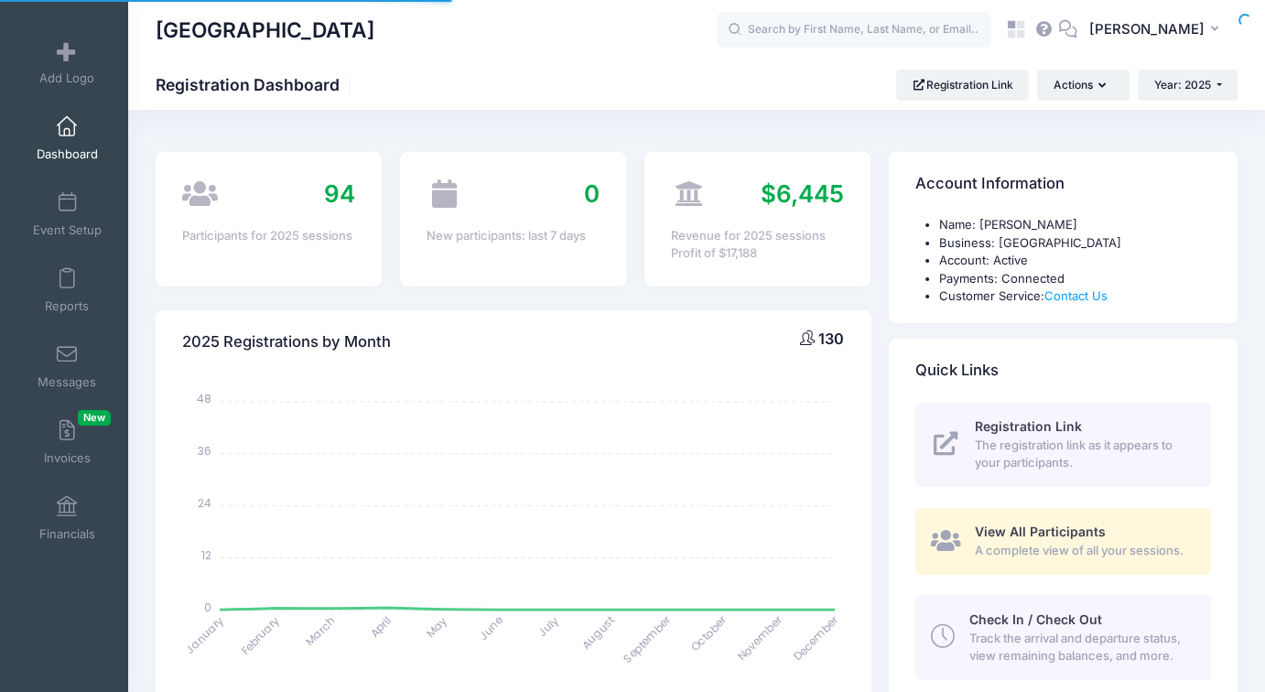
select select
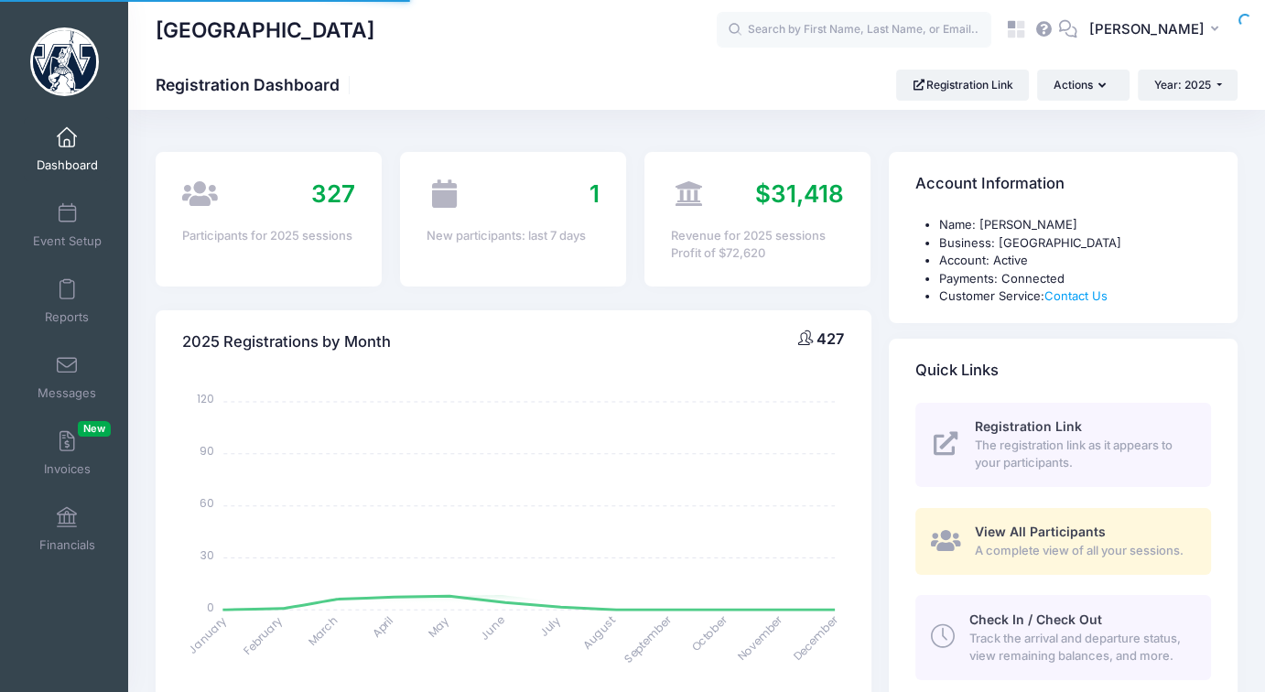
select select
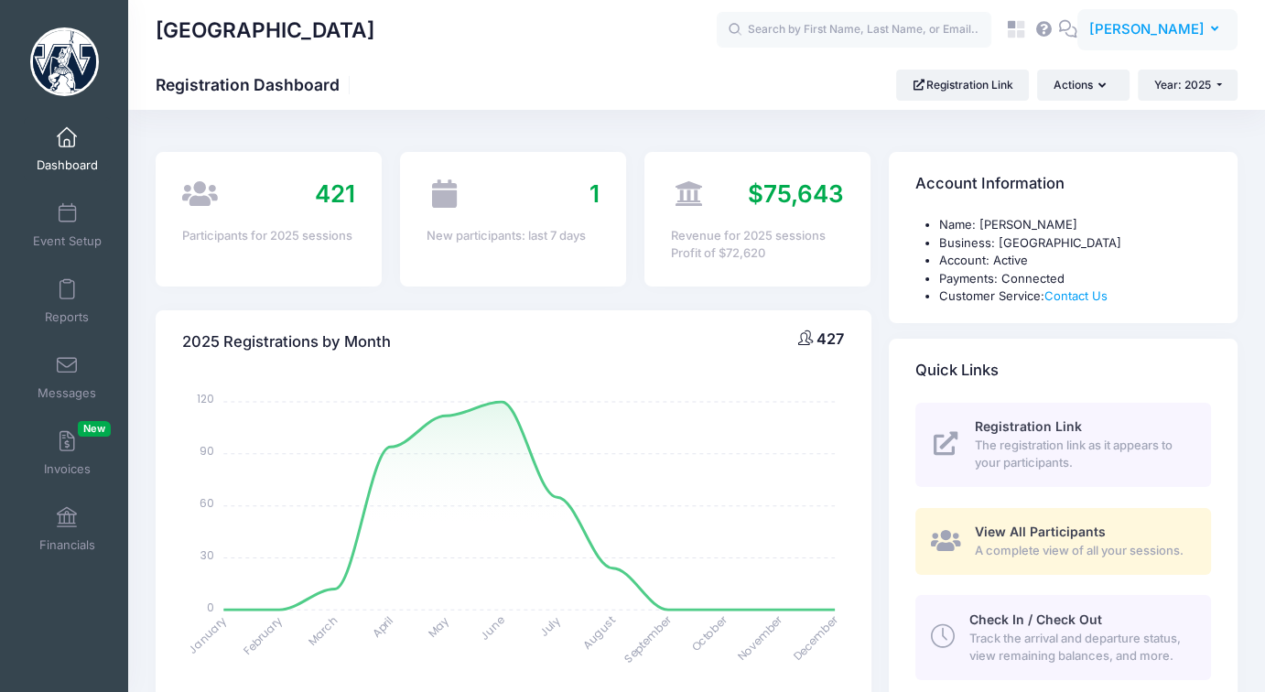
click at [1154, 29] on span "[PERSON_NAME]" at bounding box center [1147, 29] width 115 height 20
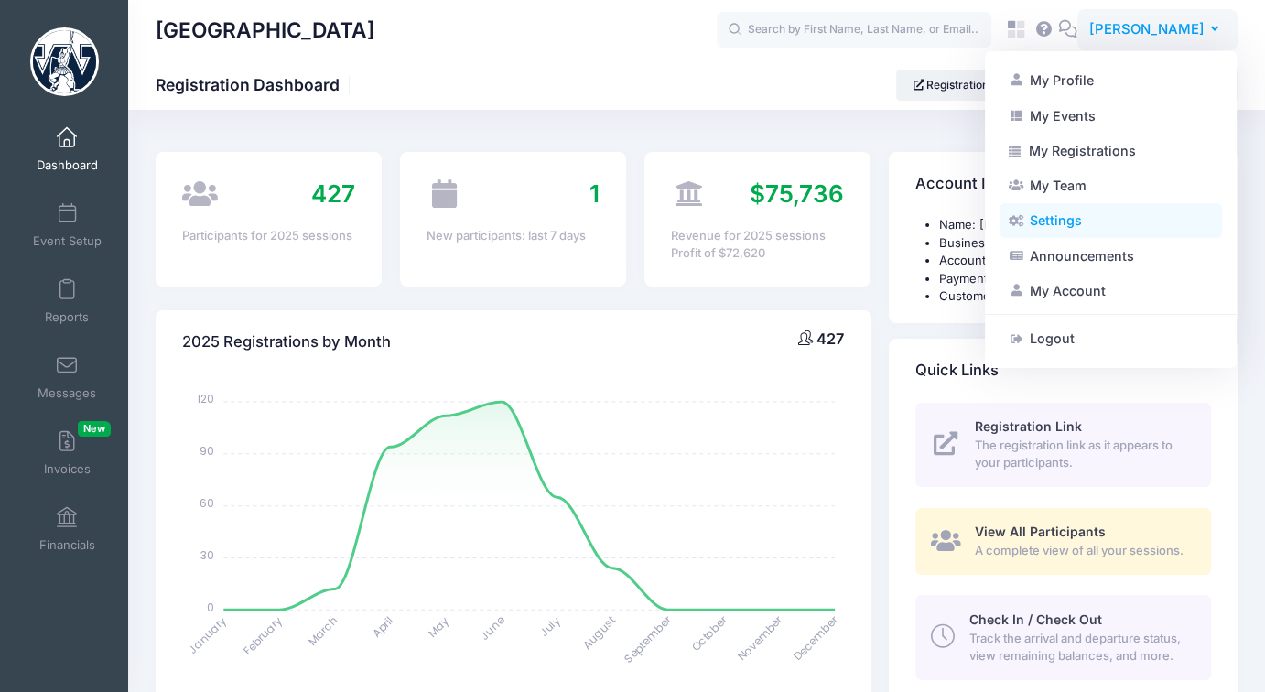
click at [1058, 218] on link "Settings" at bounding box center [1111, 220] width 223 height 35
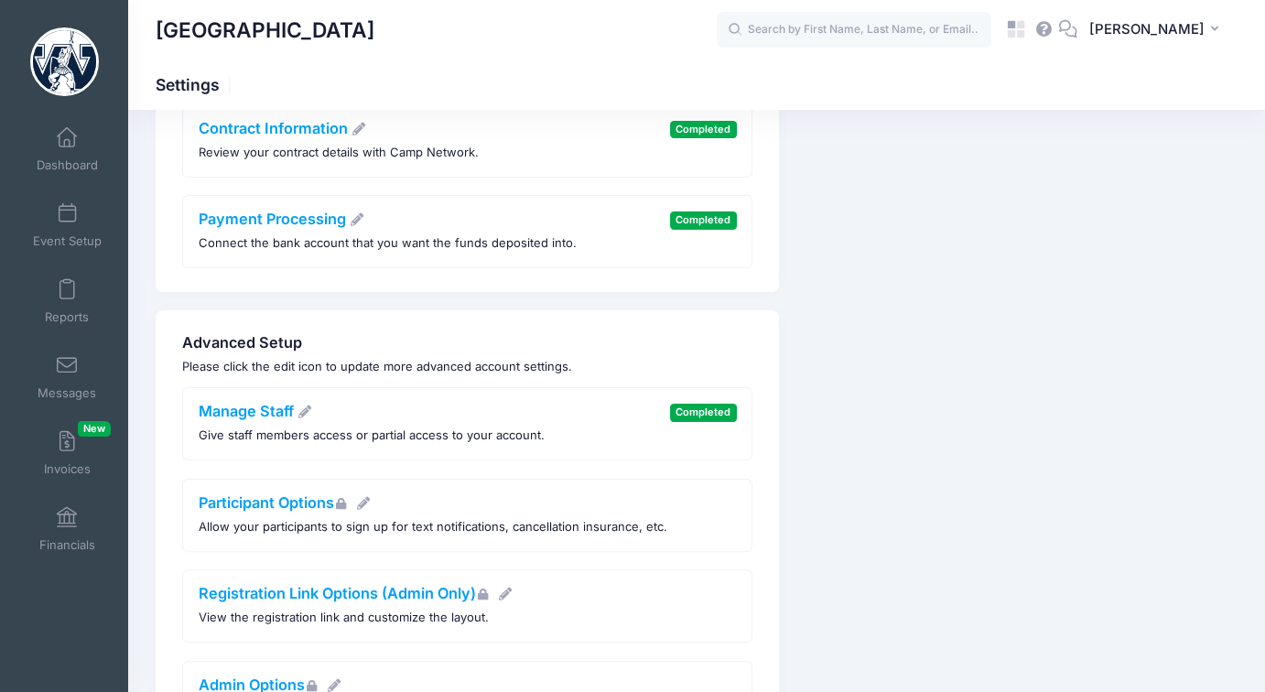
scroll to position [496, 0]
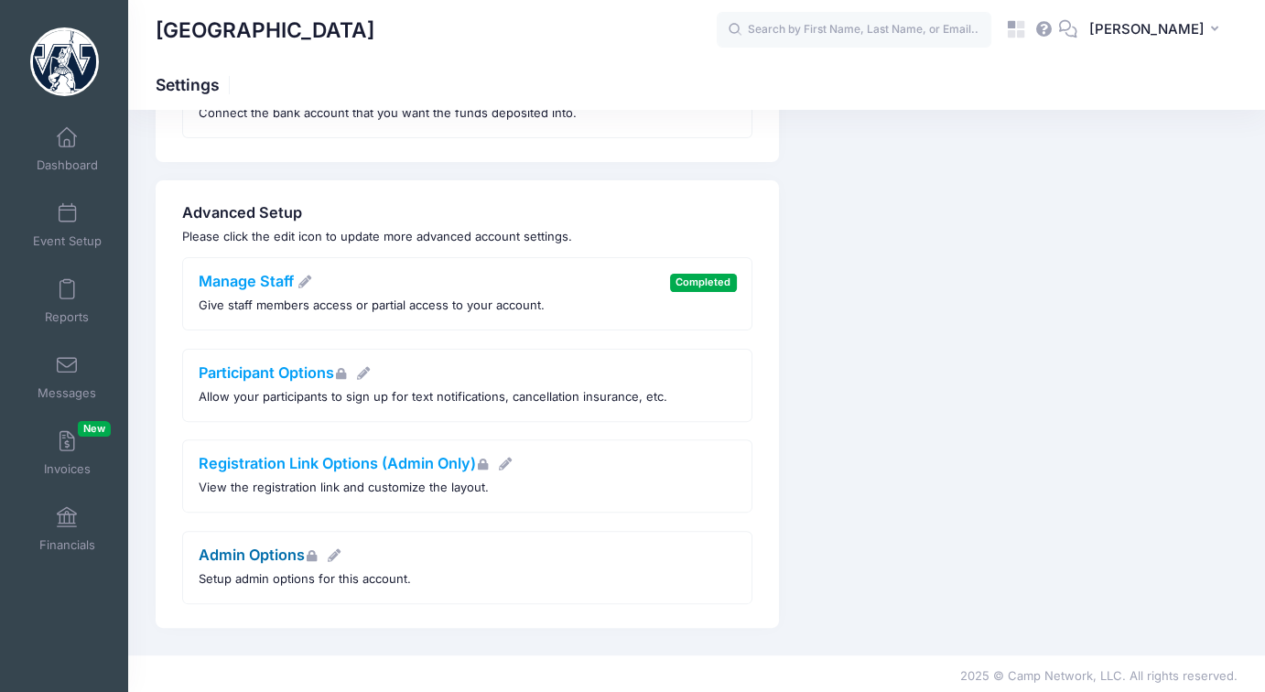
click at [276, 546] on link "Admin Options" at bounding box center [271, 555] width 144 height 18
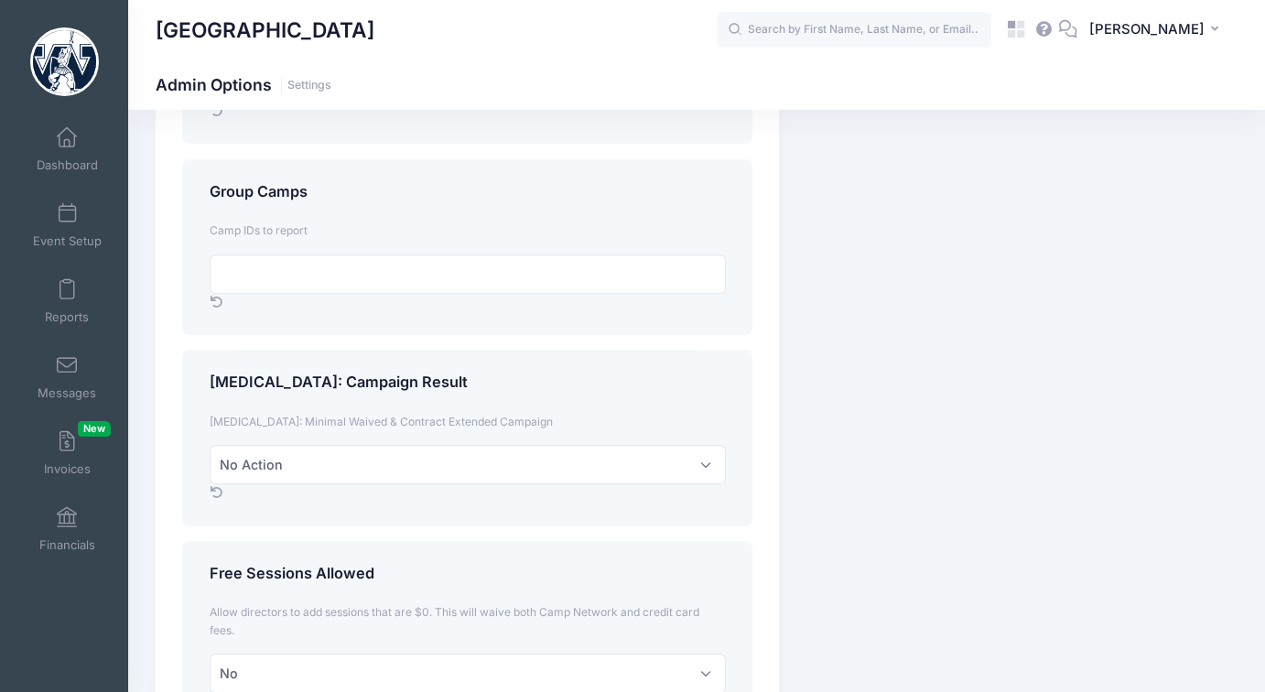
scroll to position [1007, 0]
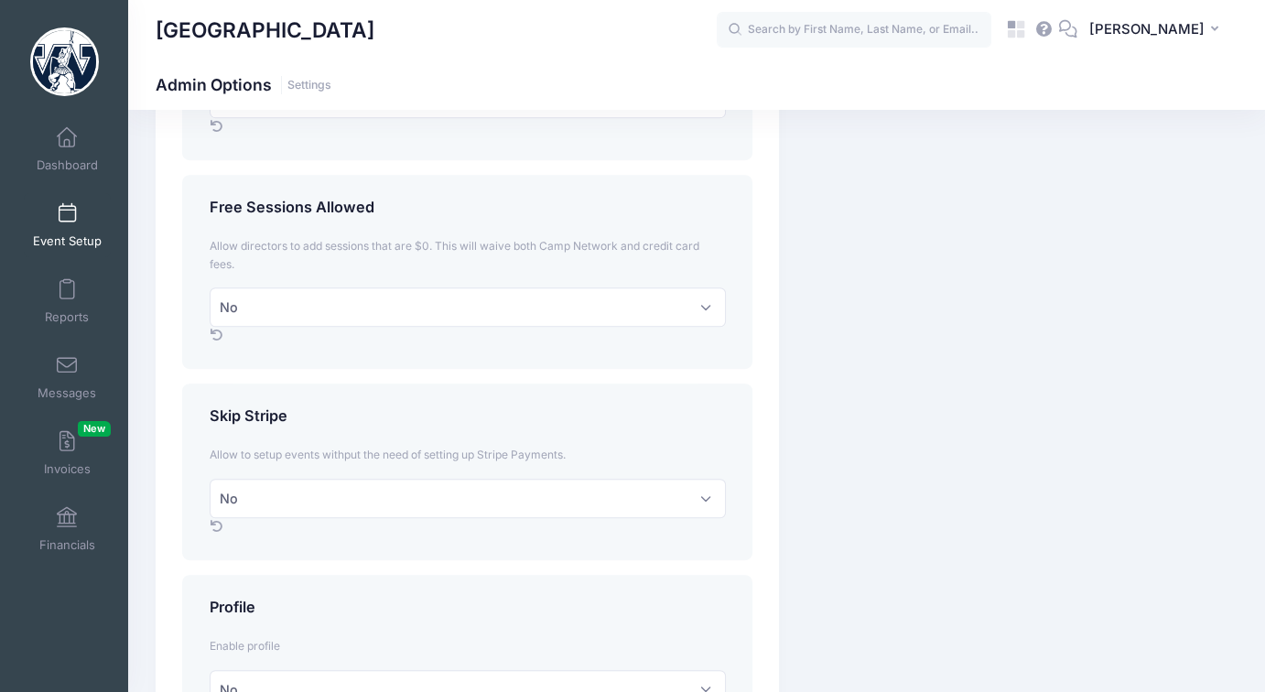
click at [73, 222] on link "Event Setup" at bounding box center [67, 225] width 87 height 64
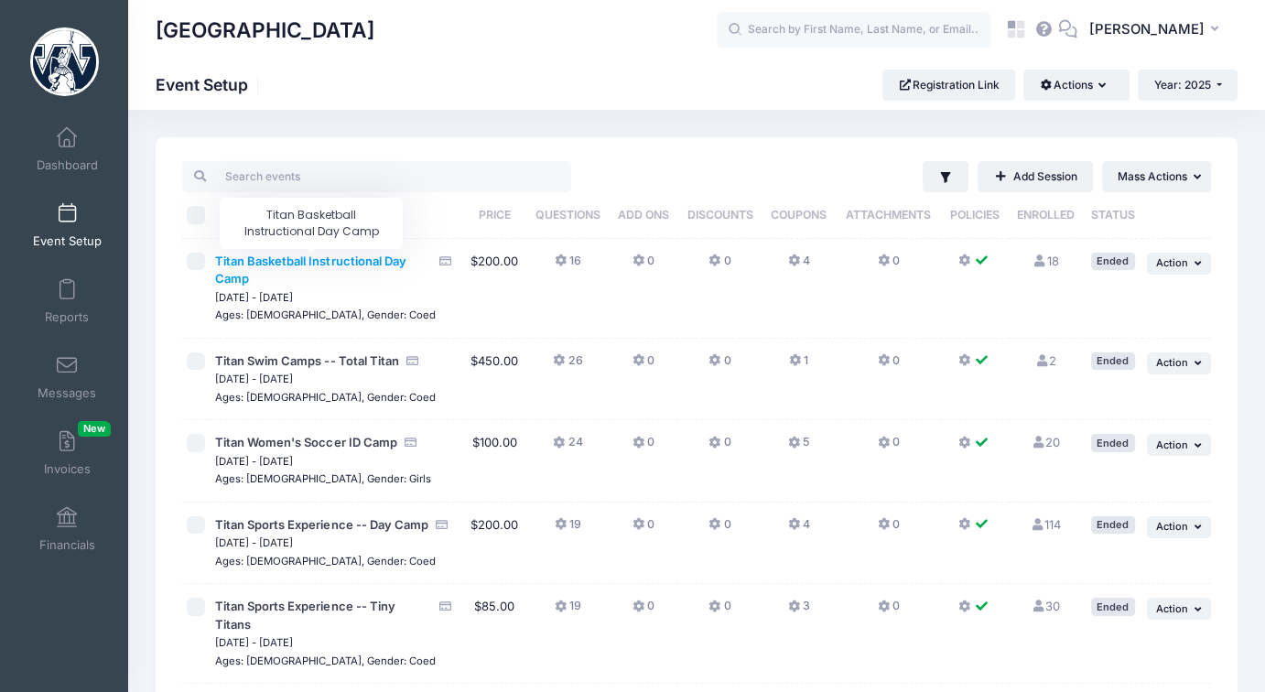
click at [312, 262] on span "Titan Basketball Instructional Day Camp" at bounding box center [310, 270] width 190 height 33
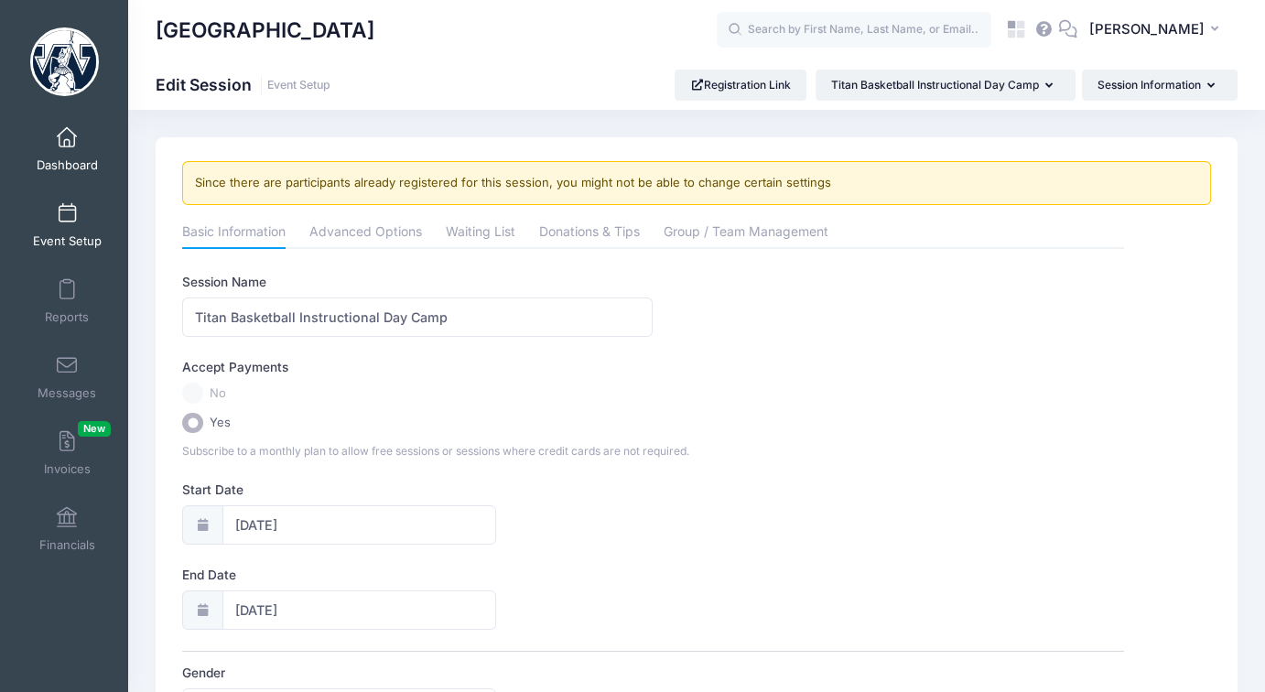
click at [78, 156] on link "Dashboard" at bounding box center [67, 149] width 87 height 64
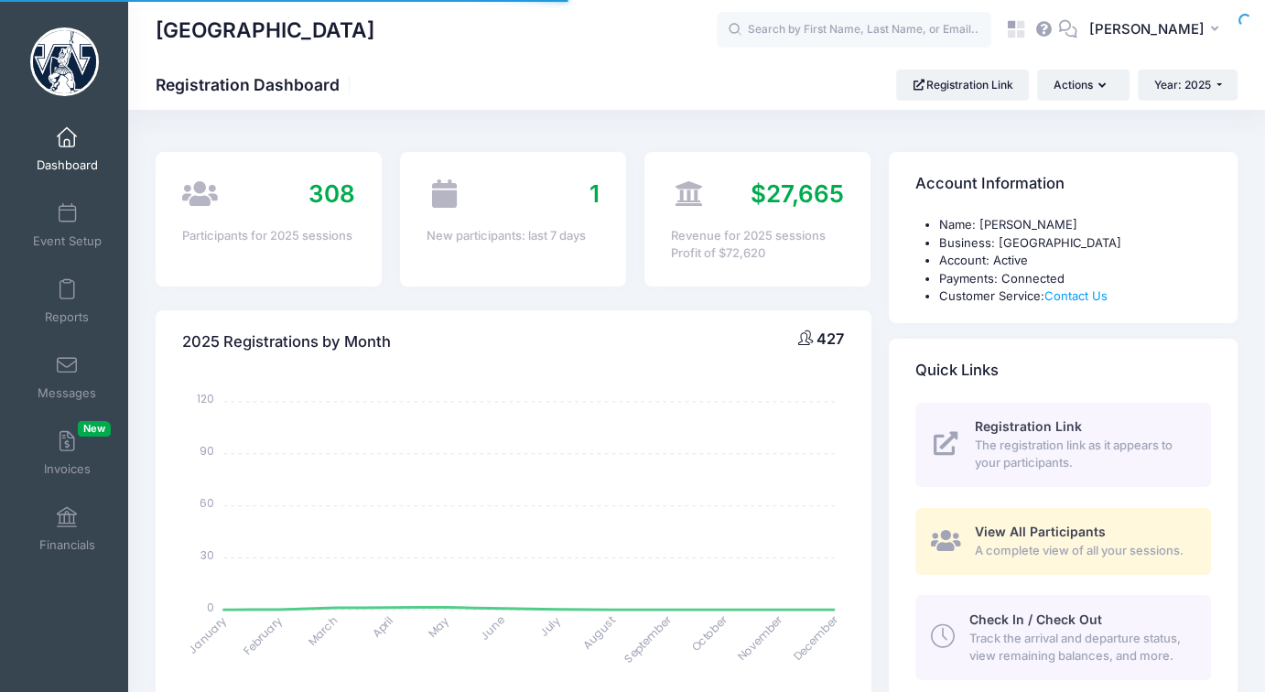
select select
